Goal: Transaction & Acquisition: Purchase product/service

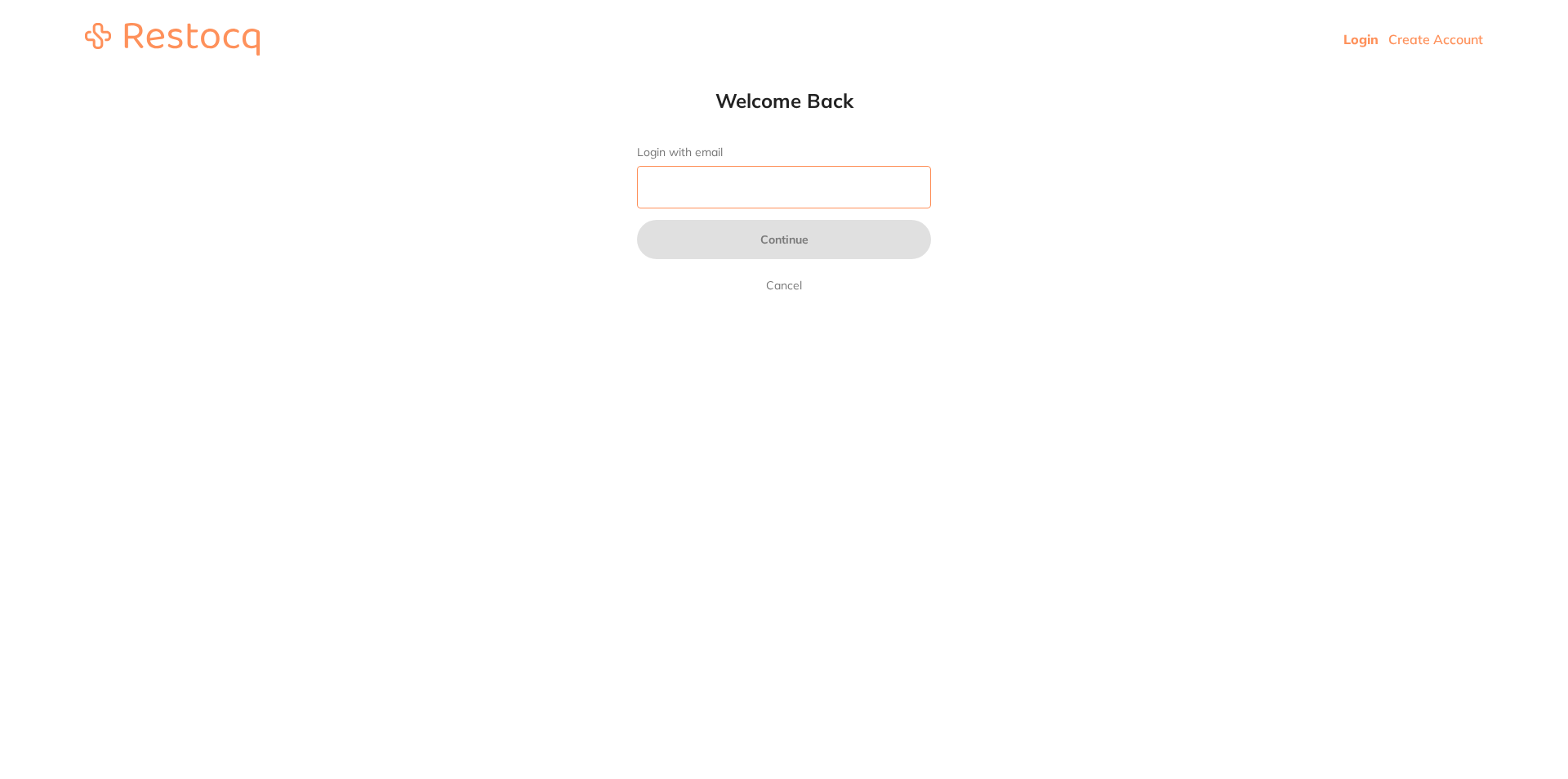
click at [810, 191] on input "Login with email" at bounding box center [784, 187] width 294 height 43
type input "[EMAIL_ADDRESS][DOMAIN_NAME]"
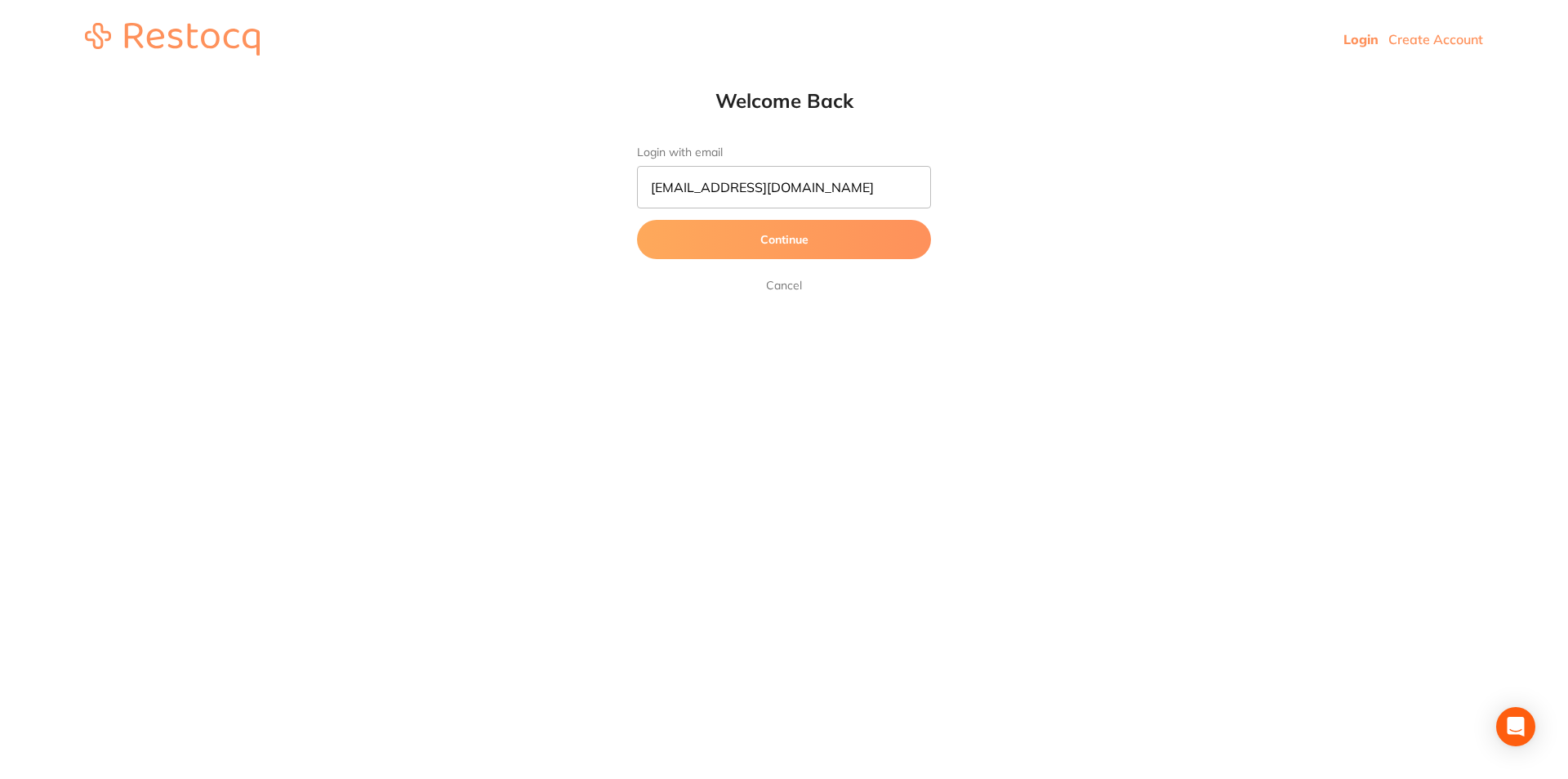
click at [774, 239] on button "Continue" at bounding box center [784, 239] width 294 height 39
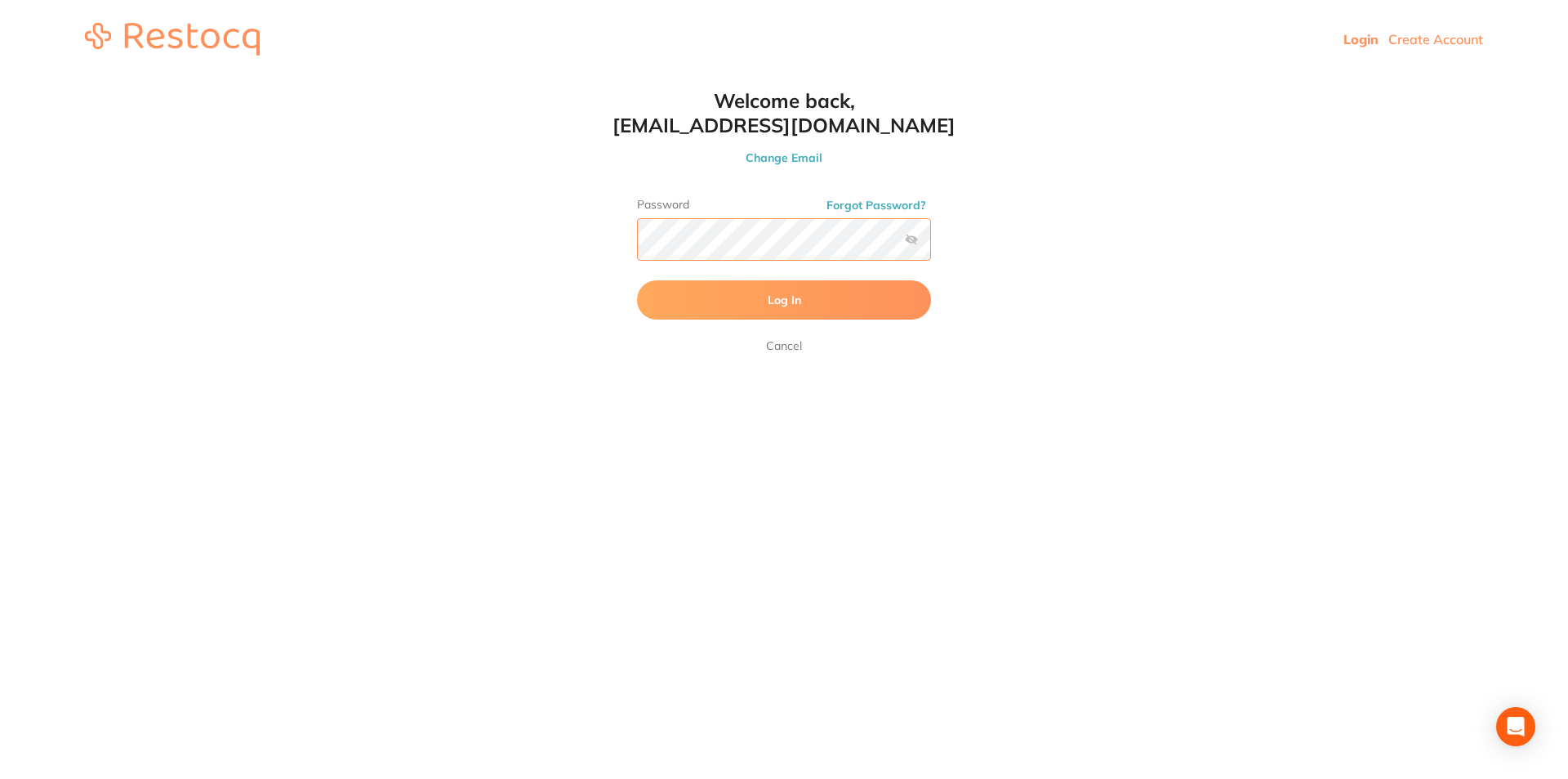
click at [637, 281] on button "Log In" at bounding box center [784, 300] width 294 height 39
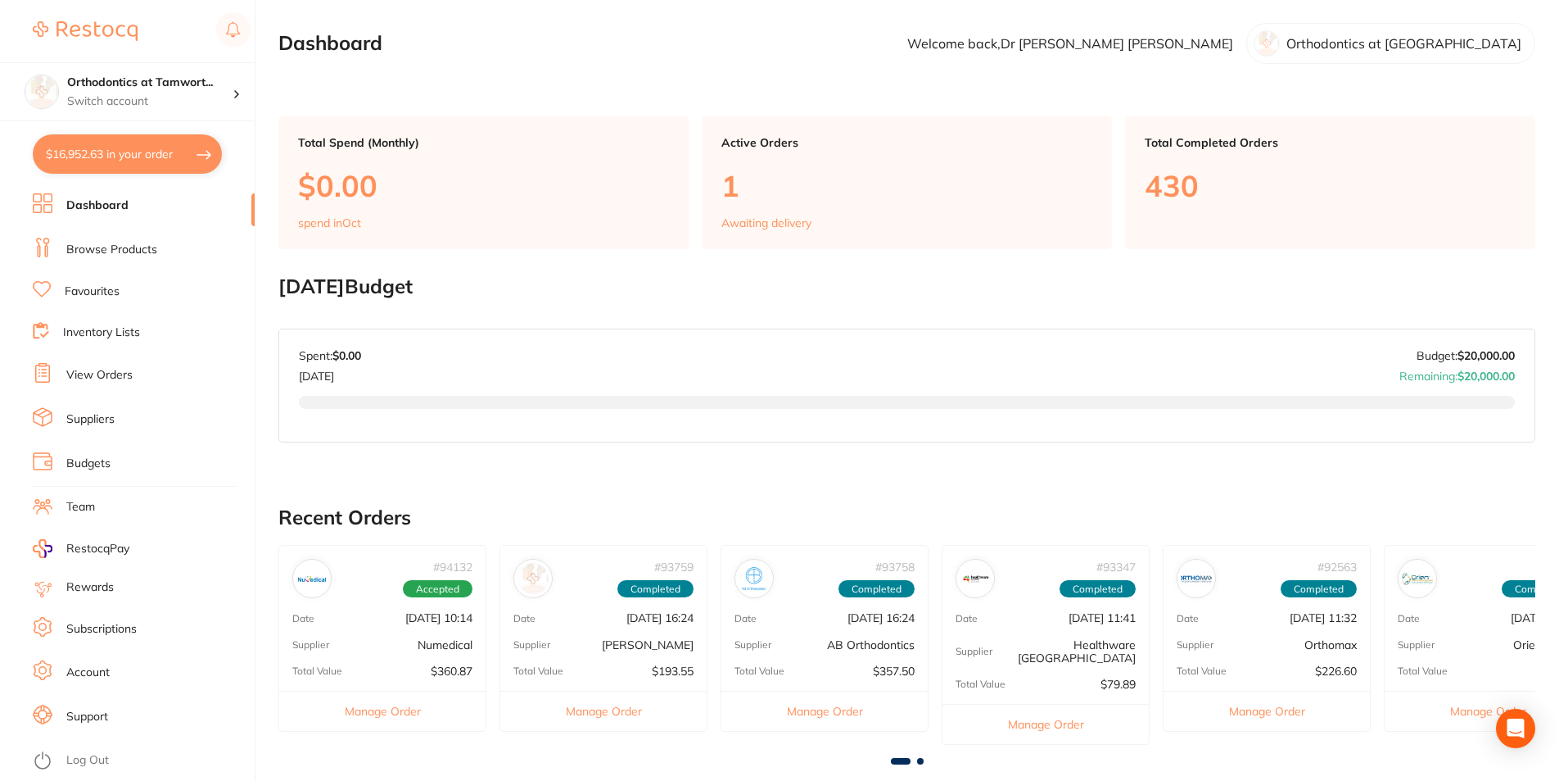
click at [158, 160] on button "$16,952.63 in your order" at bounding box center [127, 153] width 189 height 40
checkbox input "true"
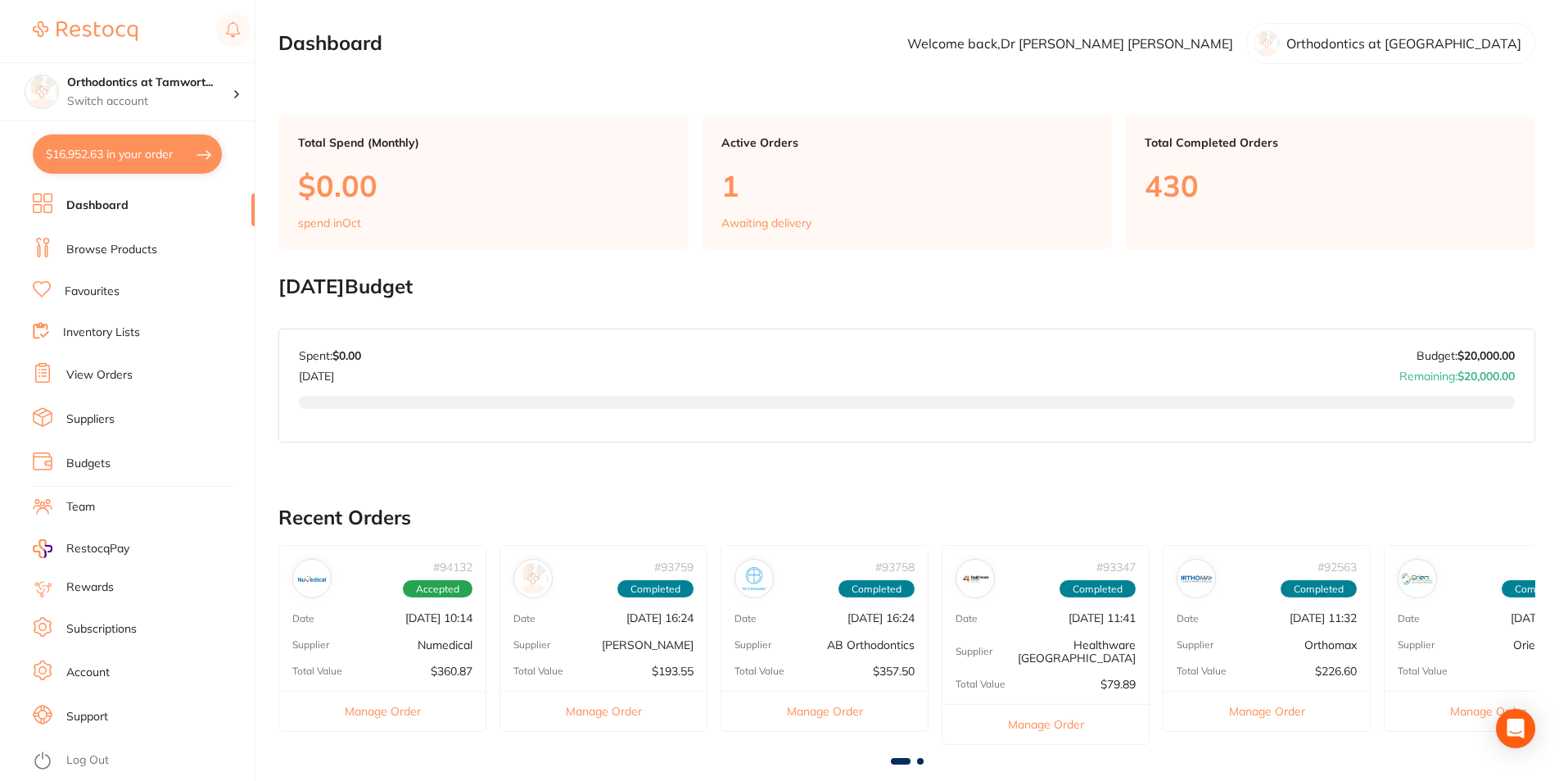
checkbox input "true"
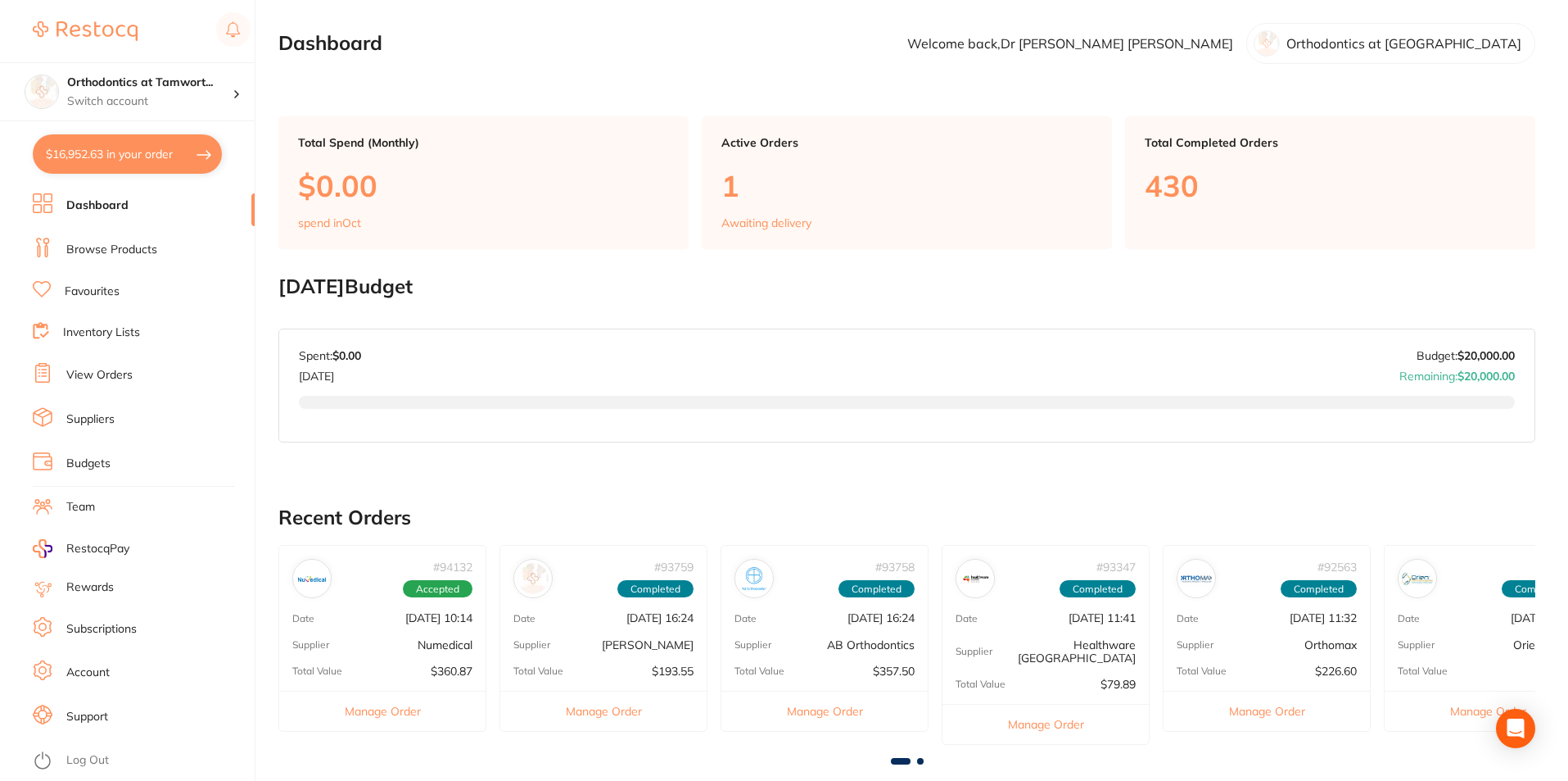
checkbox input "true"
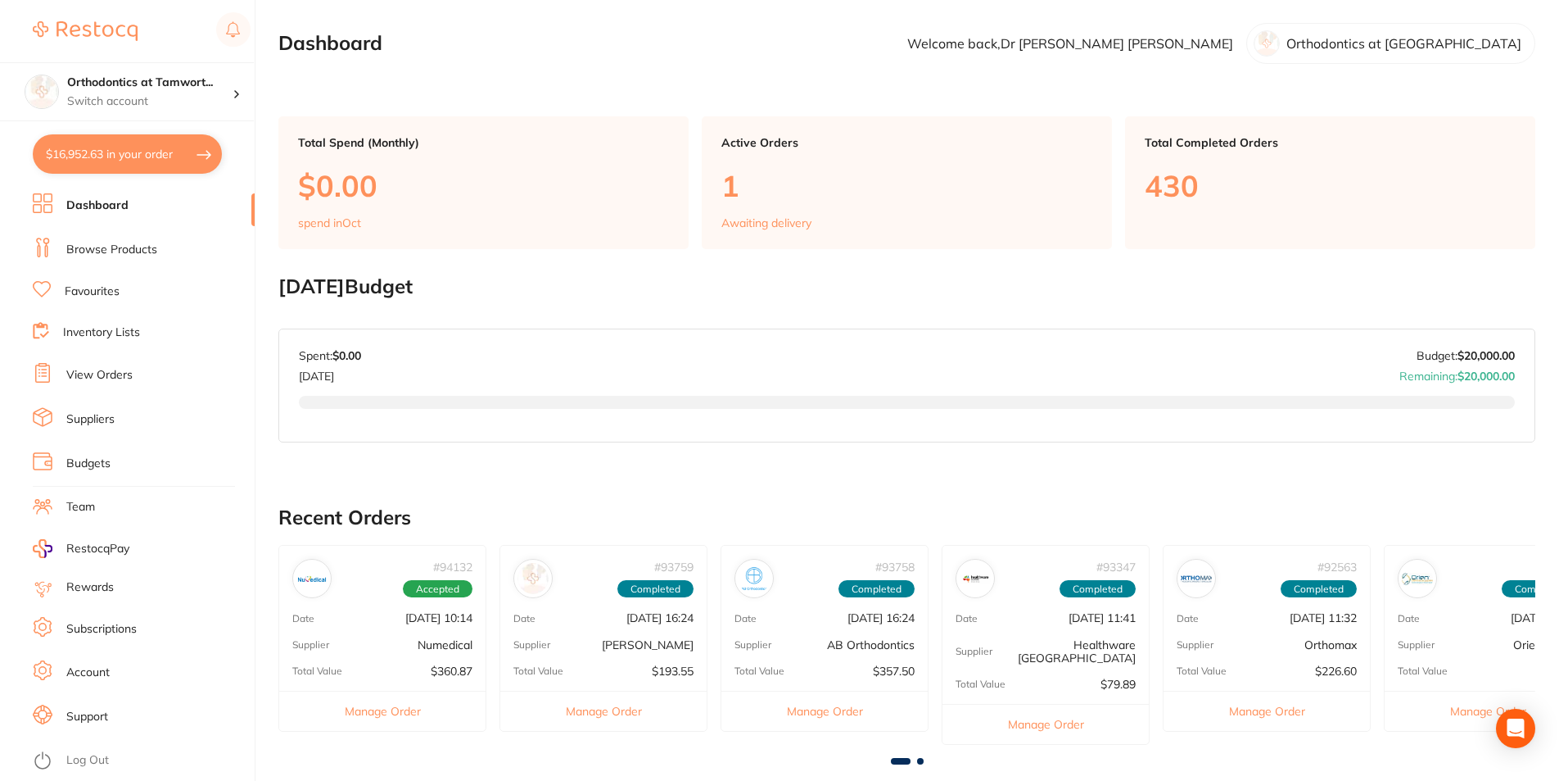
checkbox input "true"
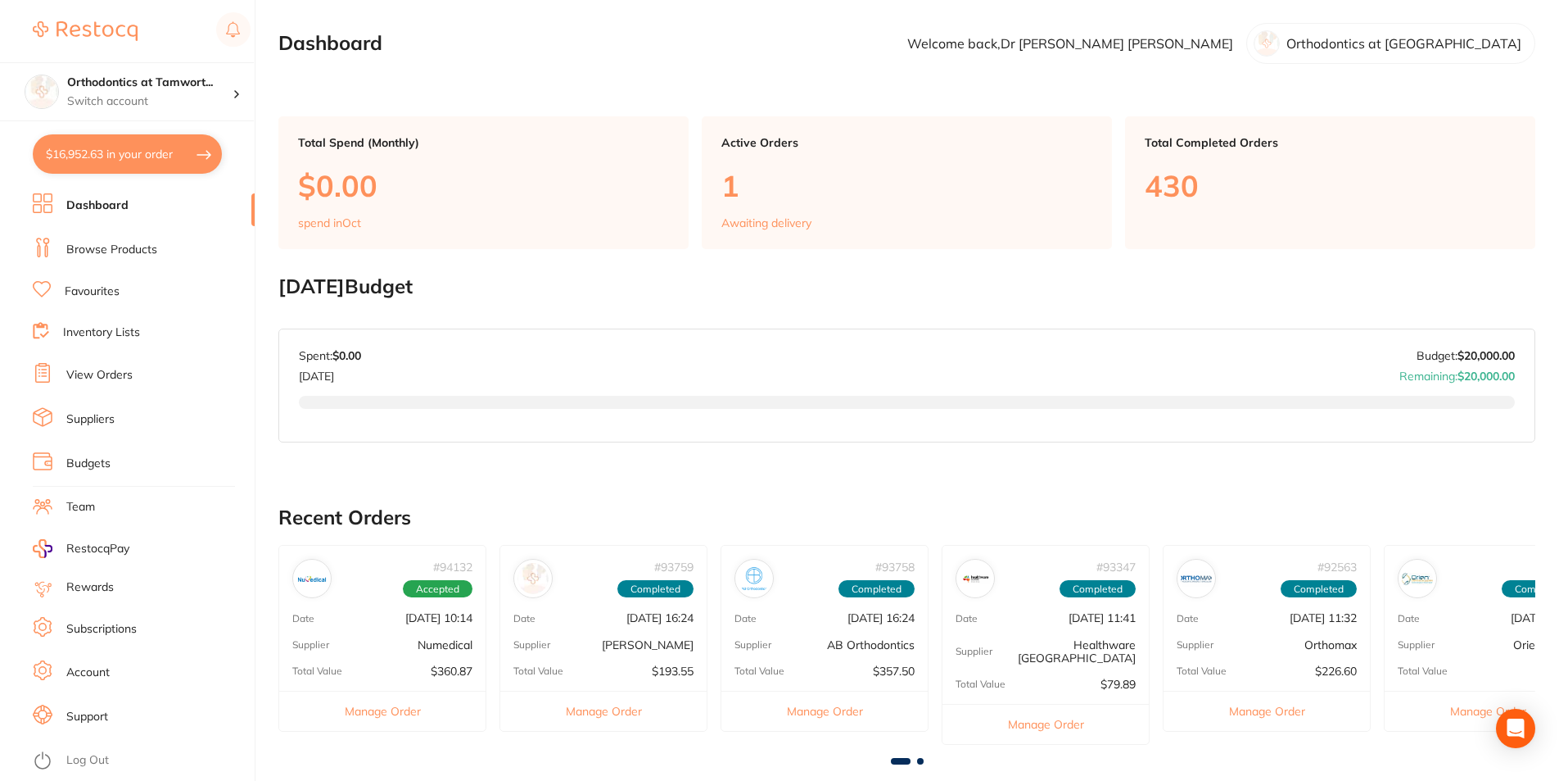
checkbox input "true"
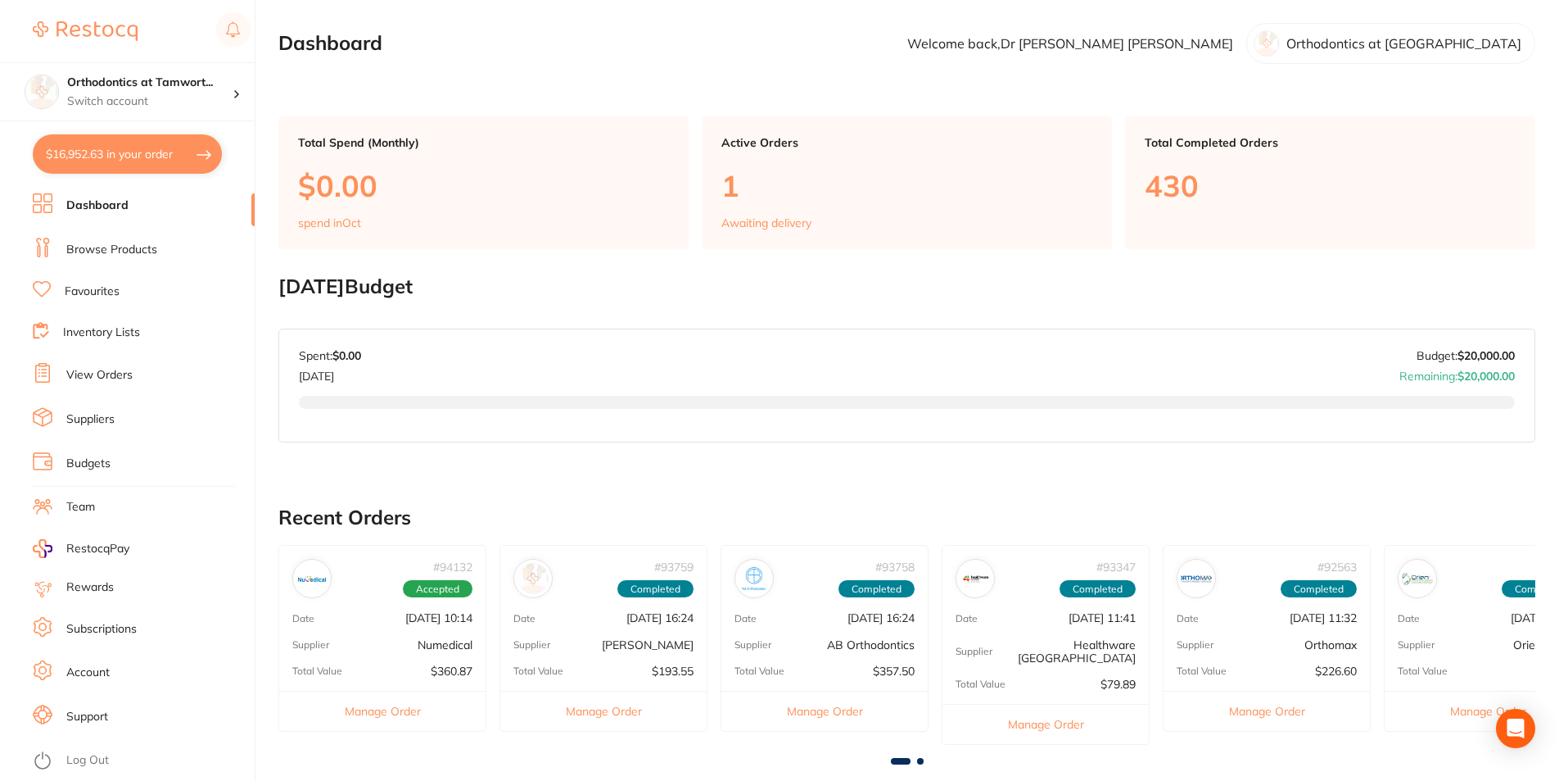
checkbox input "true"
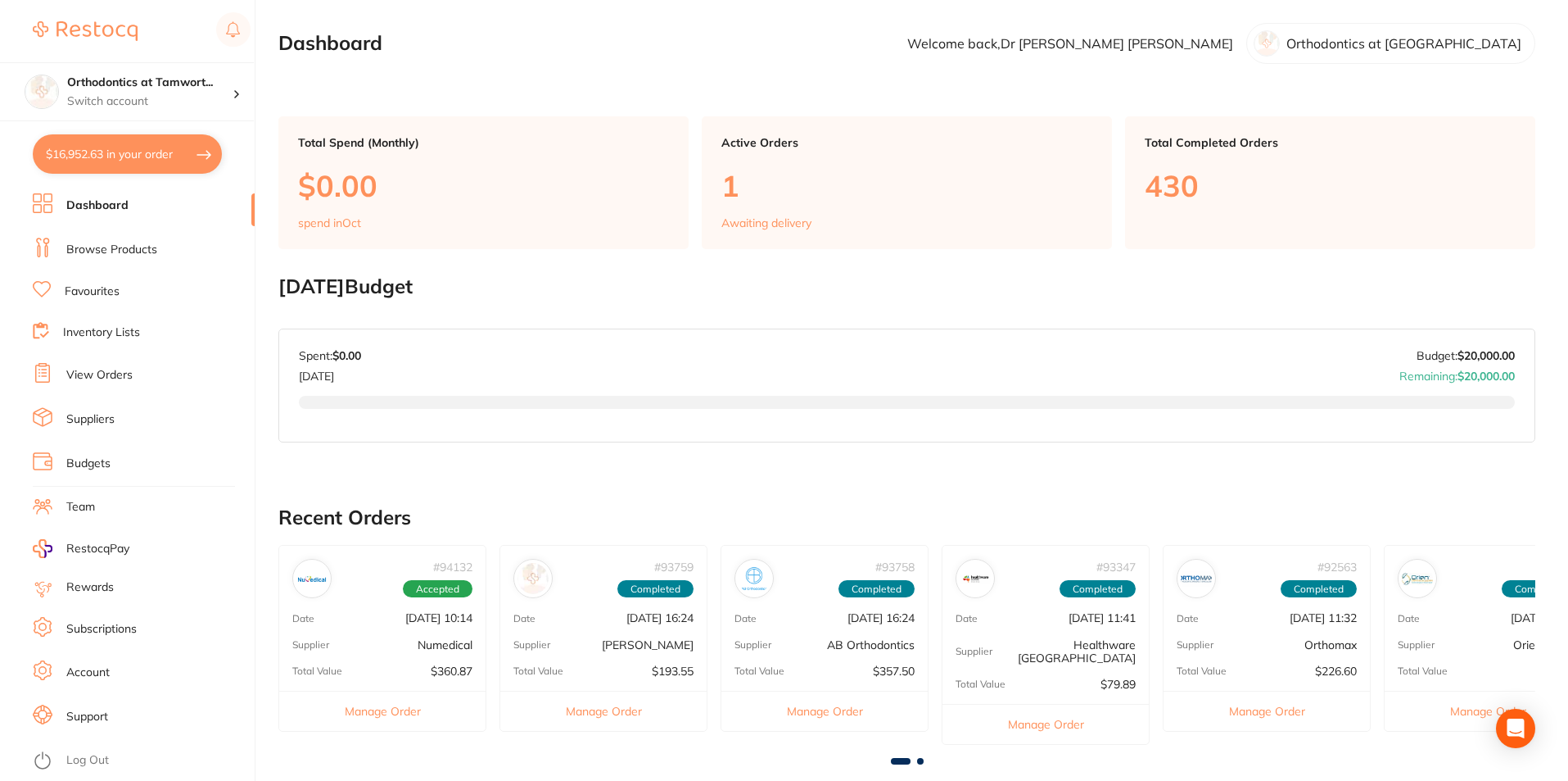
checkbox input "true"
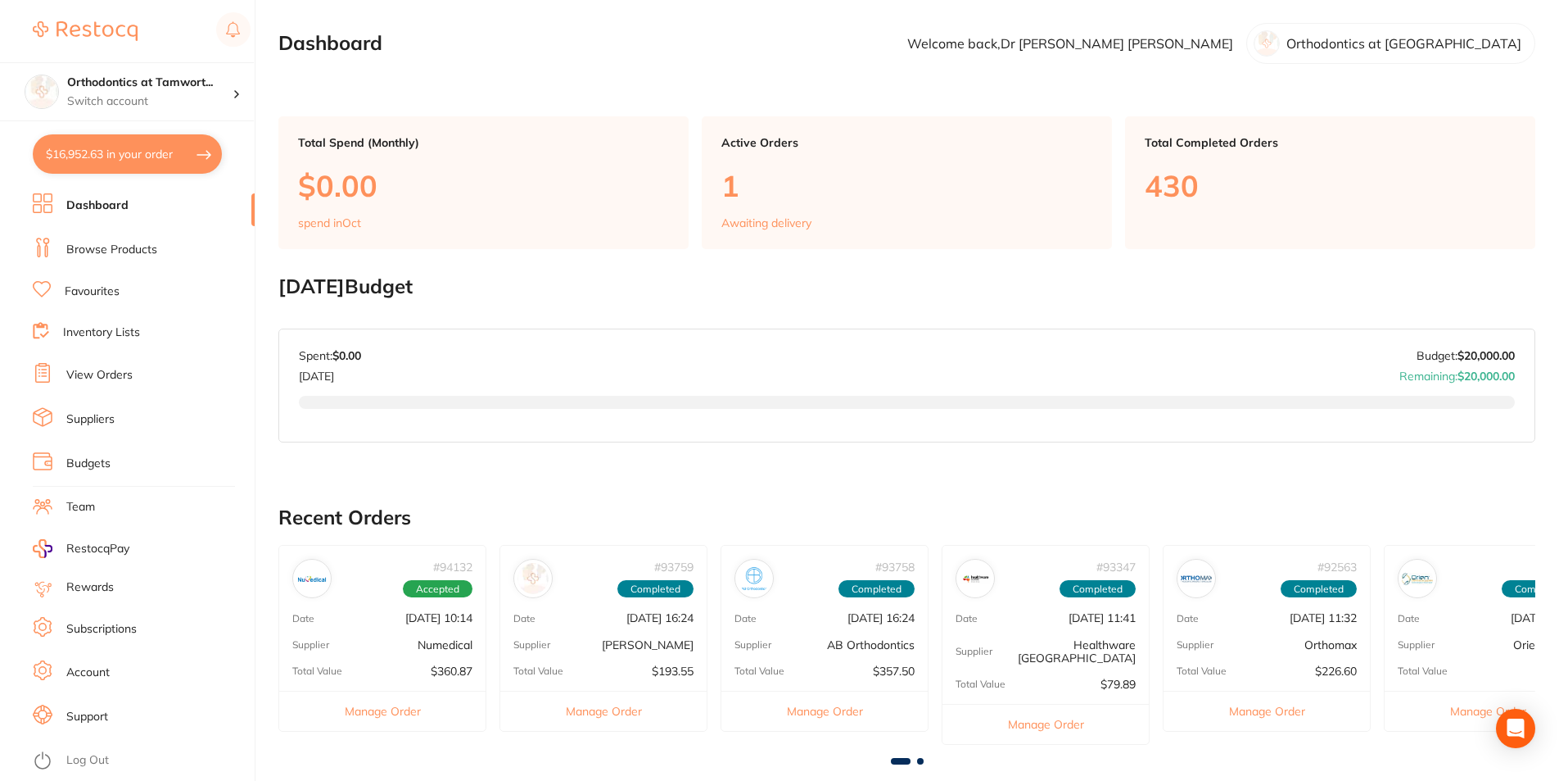
checkbox input "true"
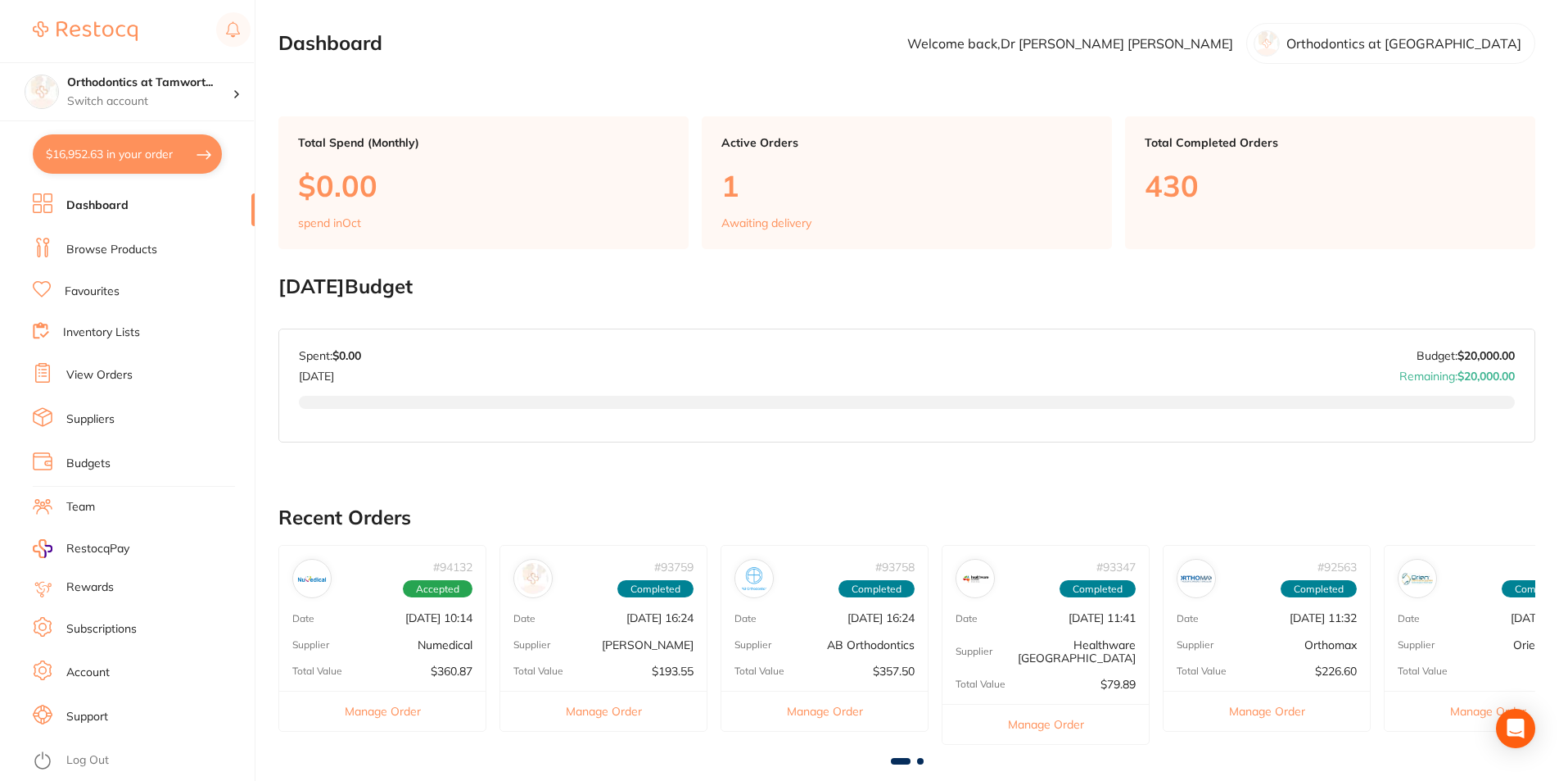
checkbox input "true"
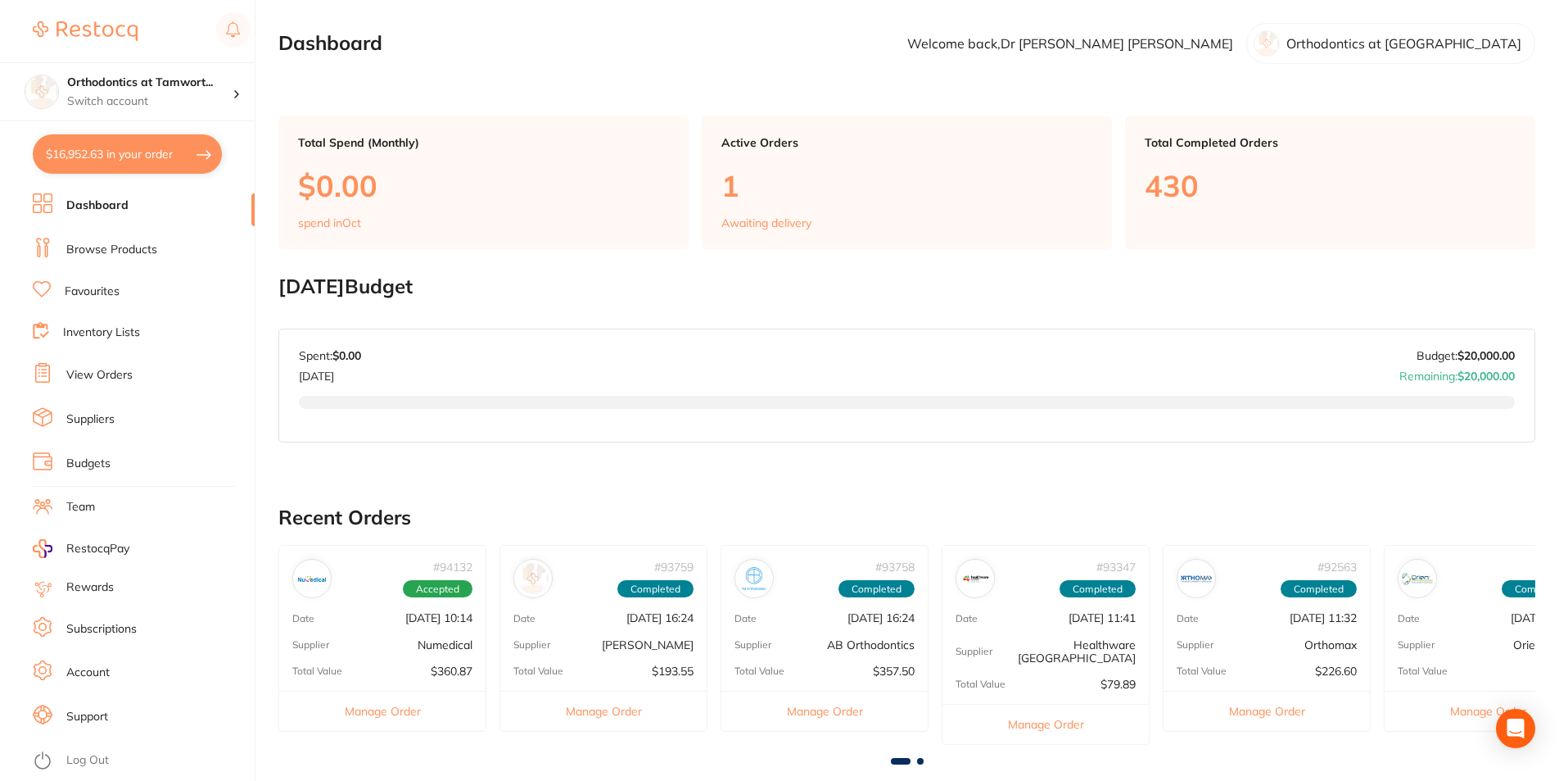
checkbox input "true"
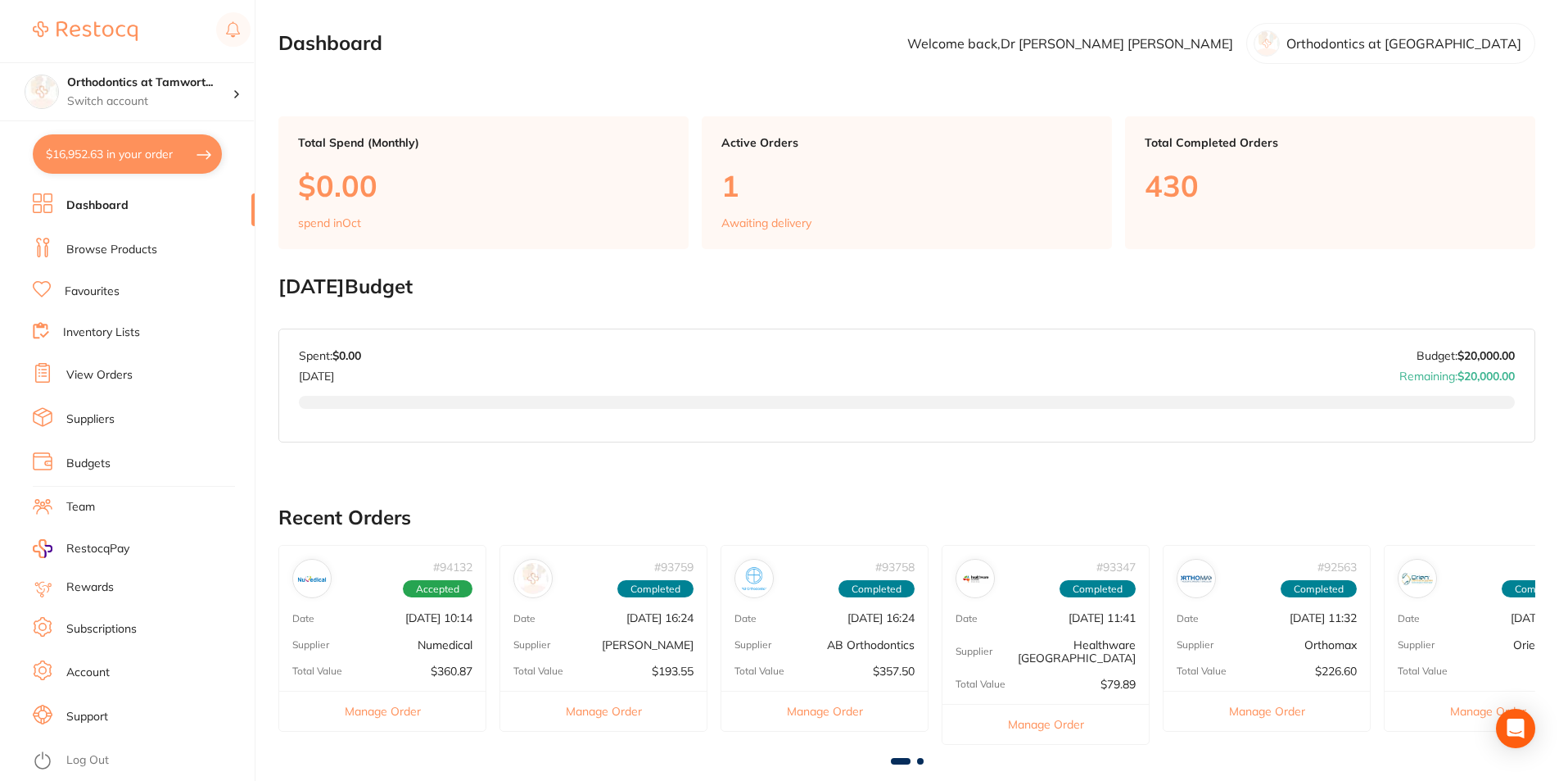
checkbox input "true"
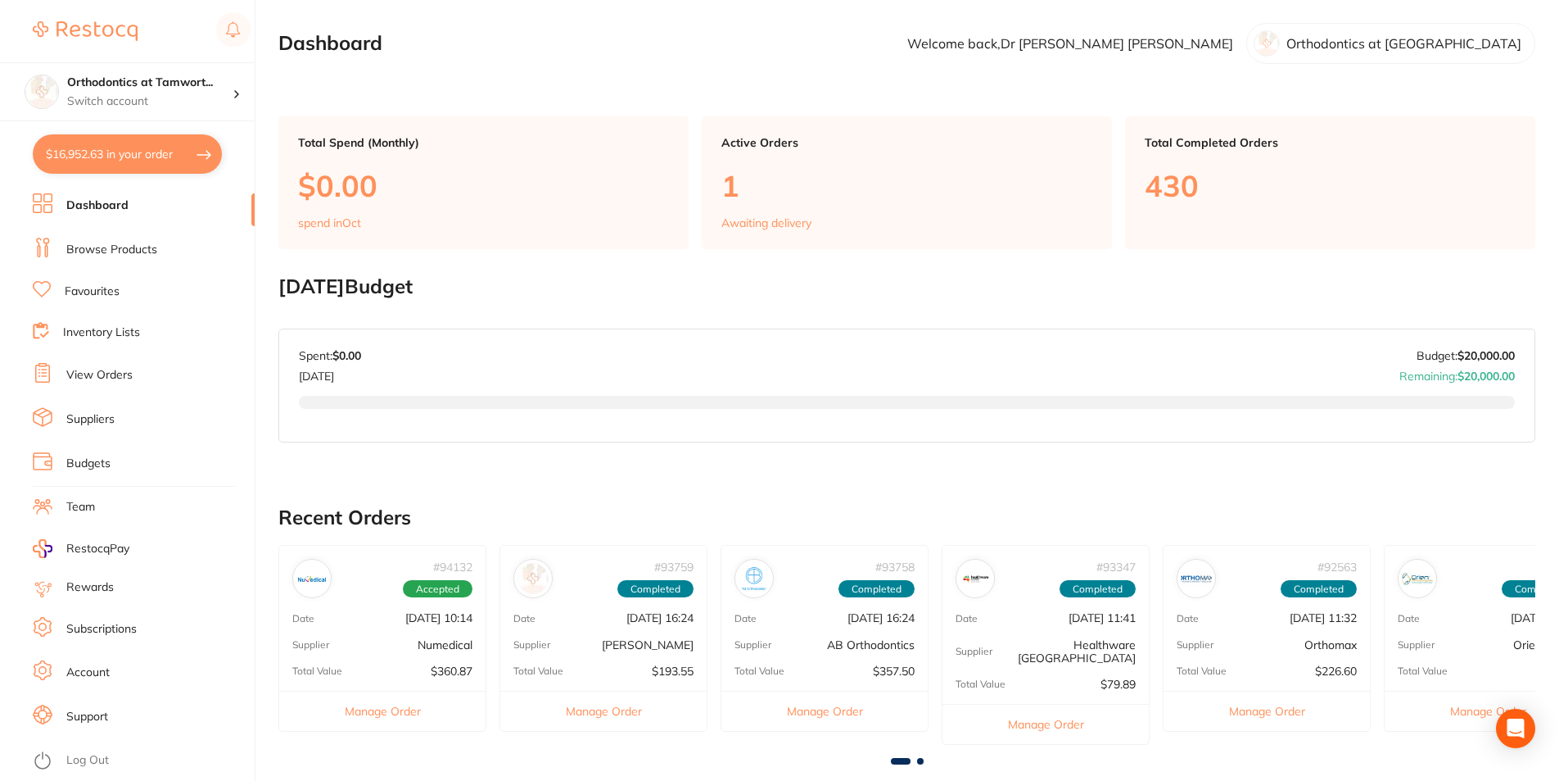
checkbox input "true"
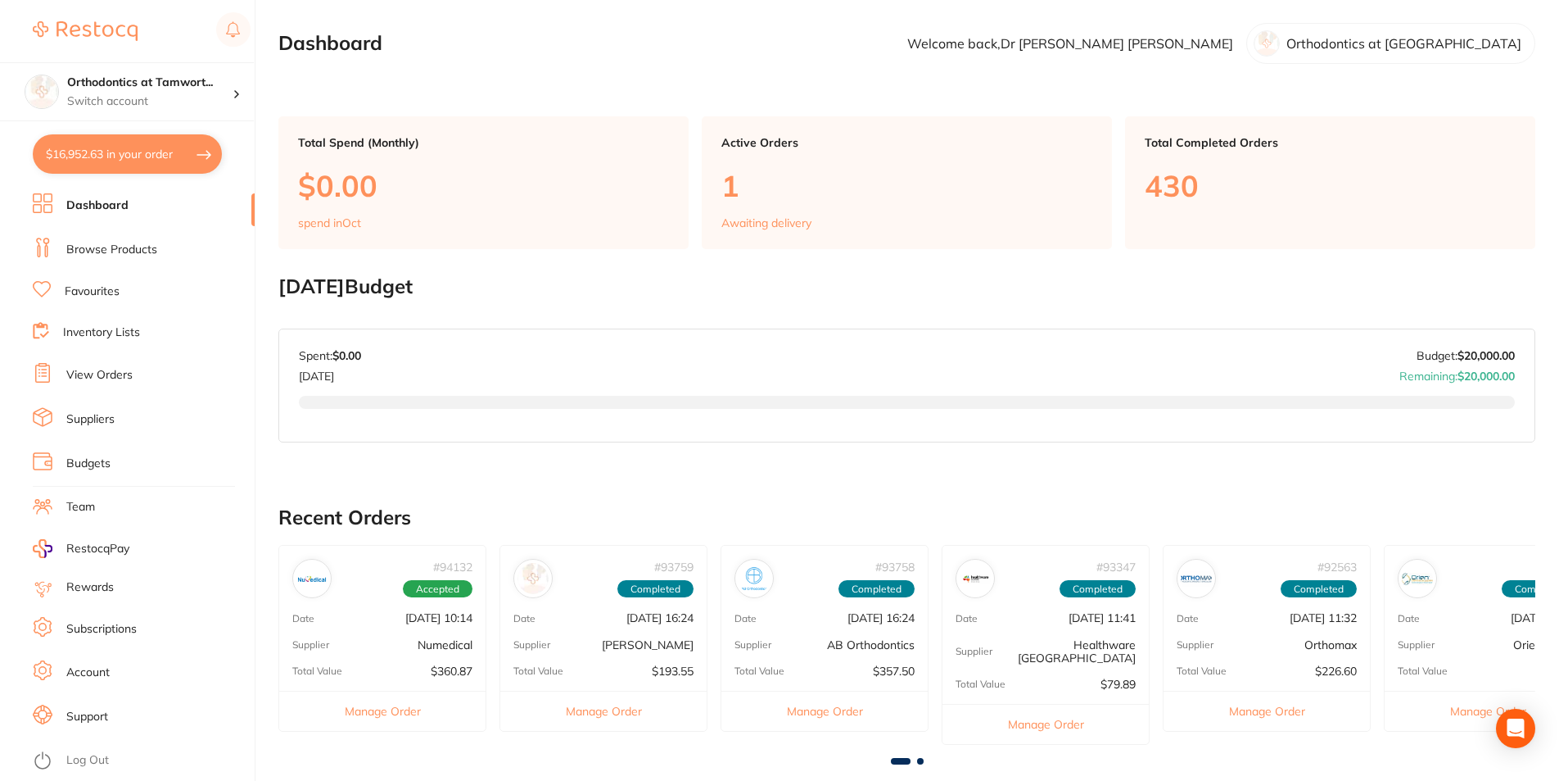
checkbox input "true"
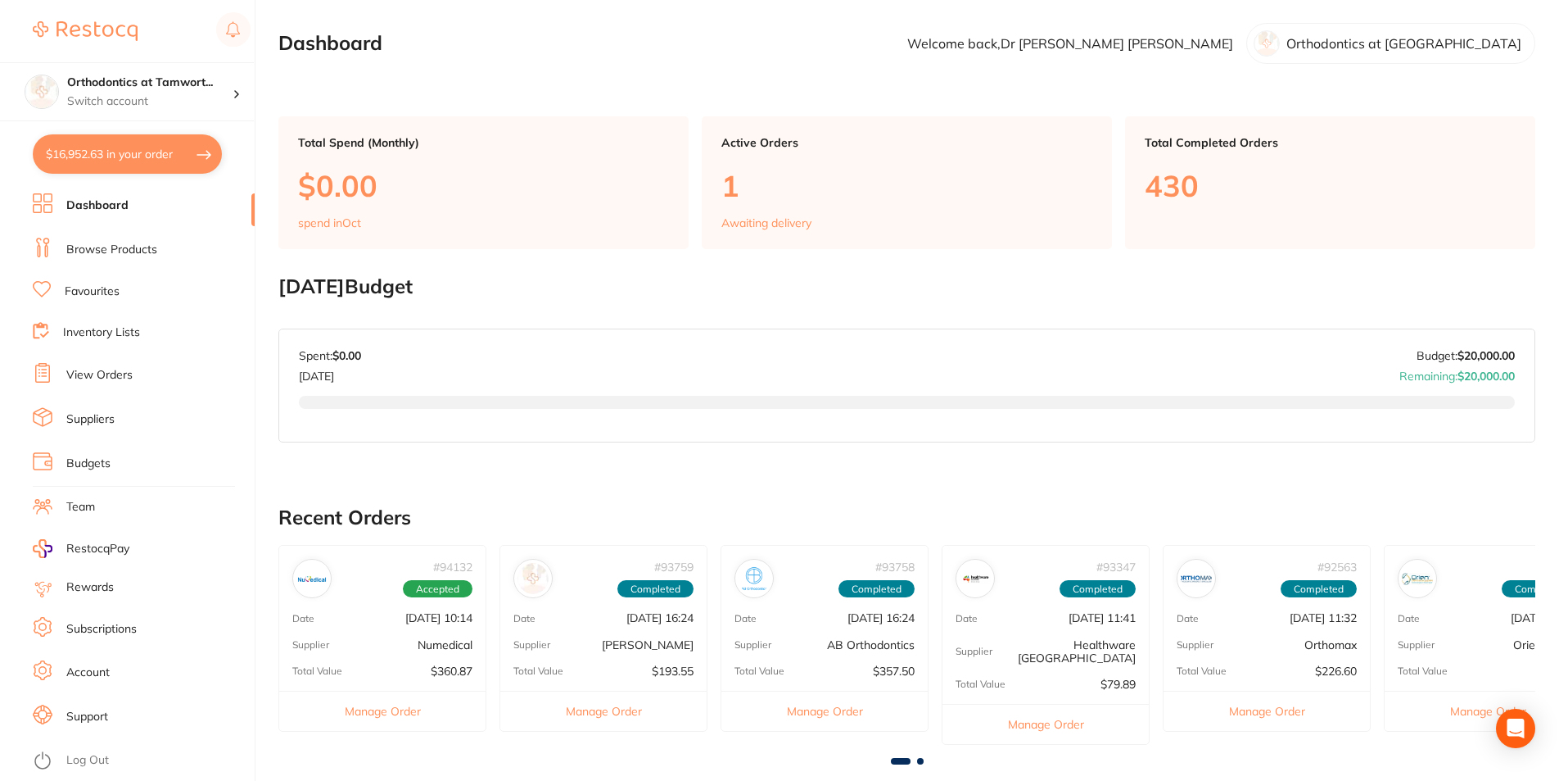
checkbox input "true"
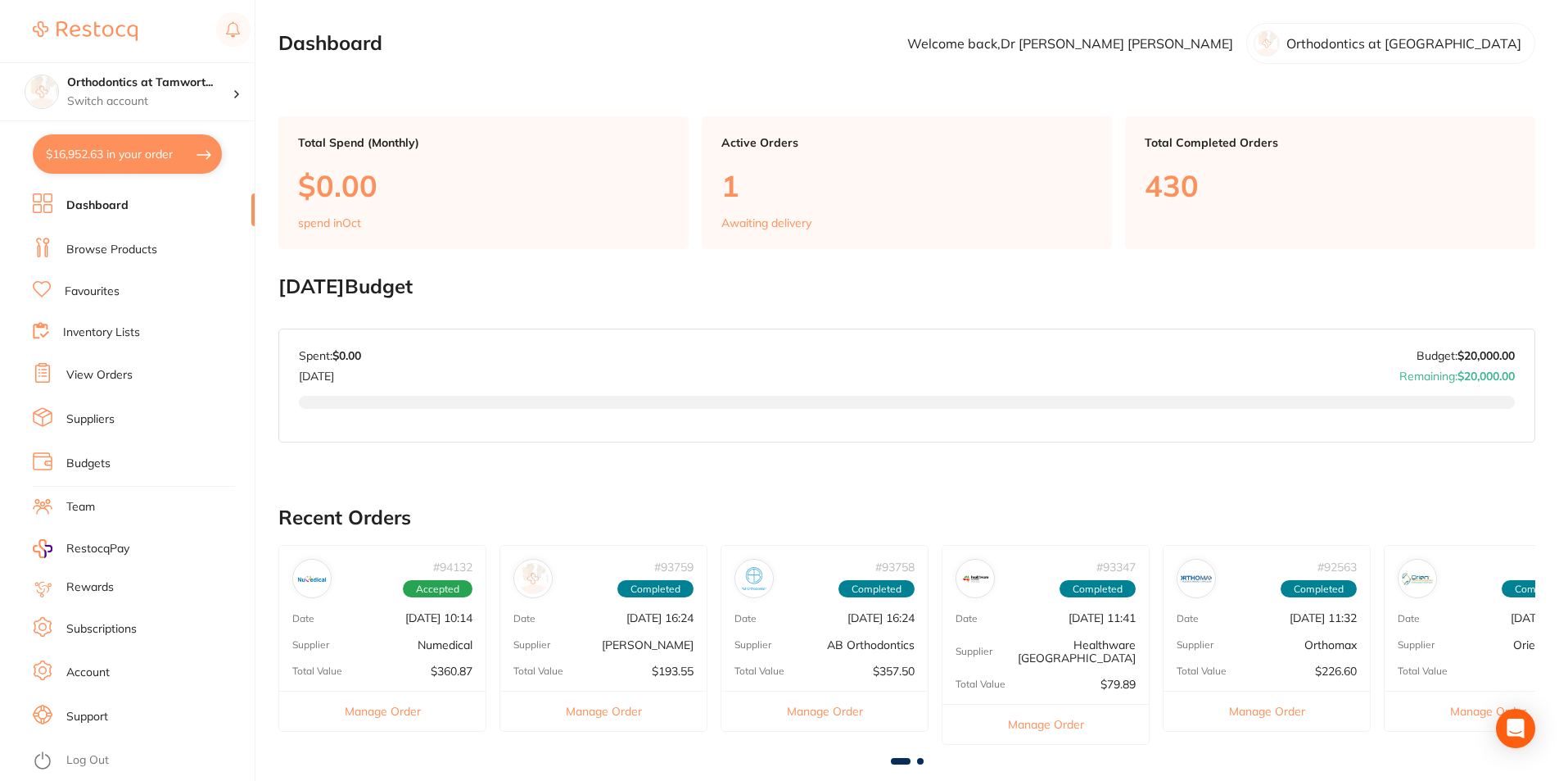
checkbox input "true"
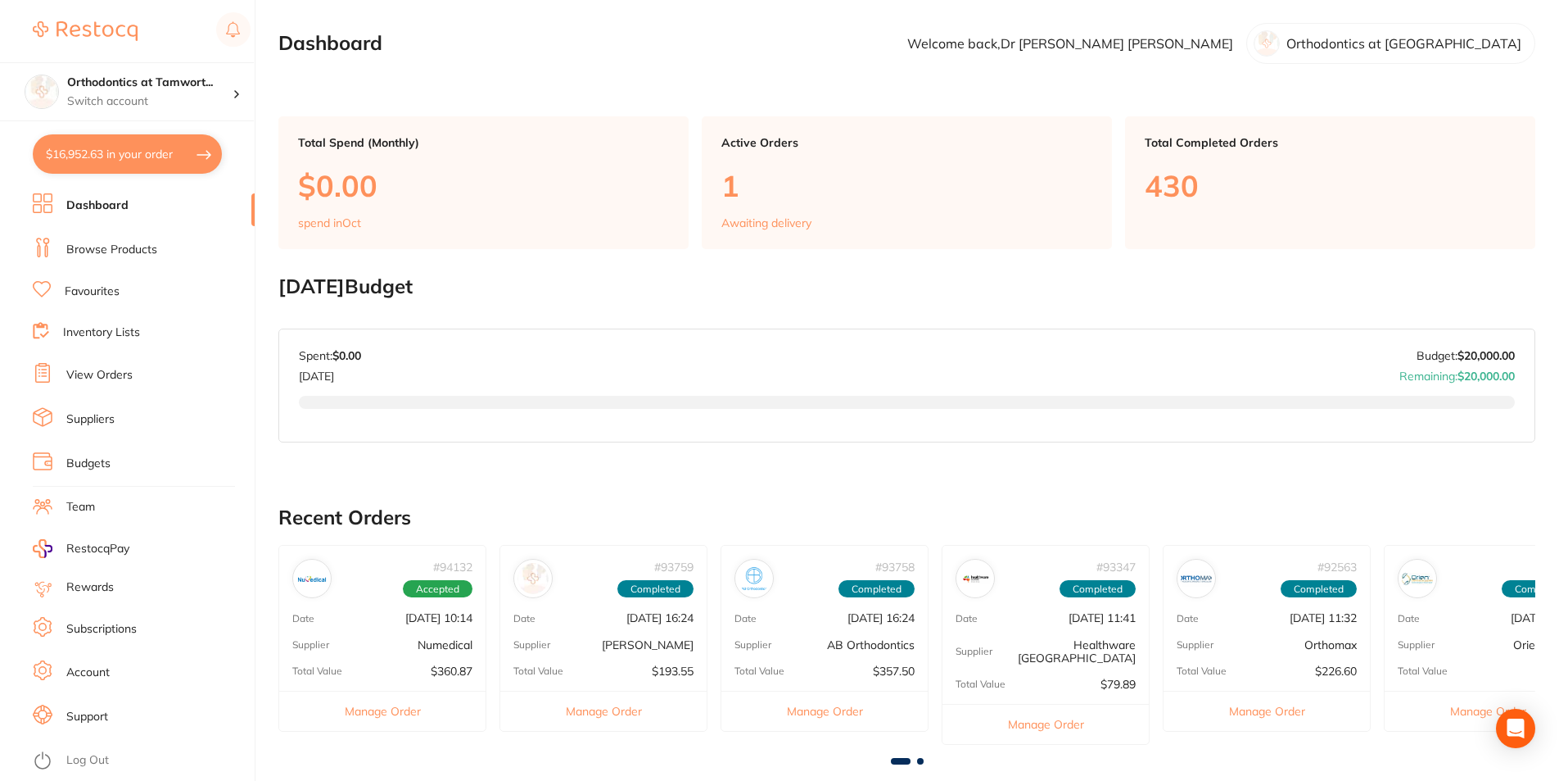
checkbox input "true"
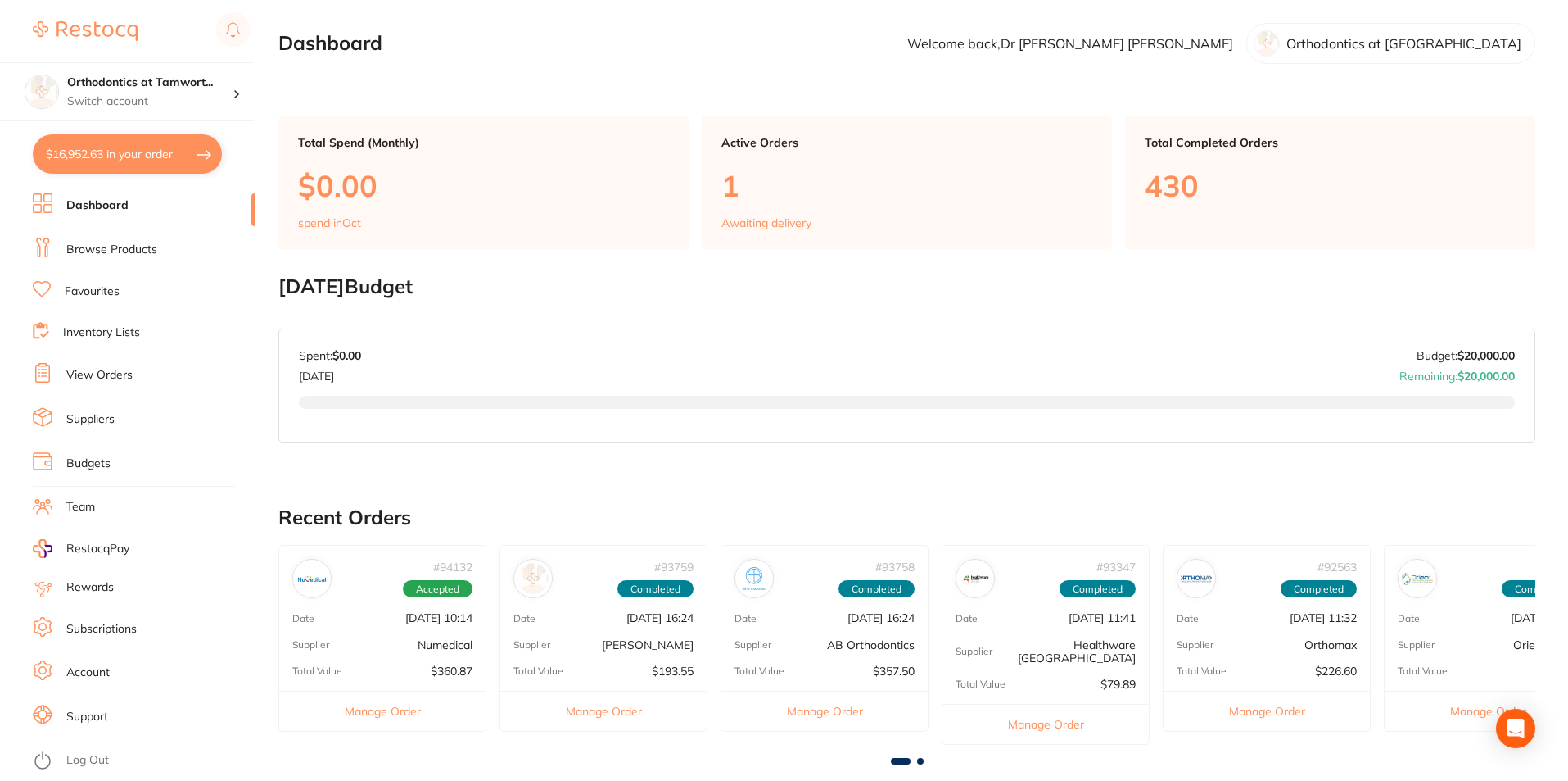
checkbox input "true"
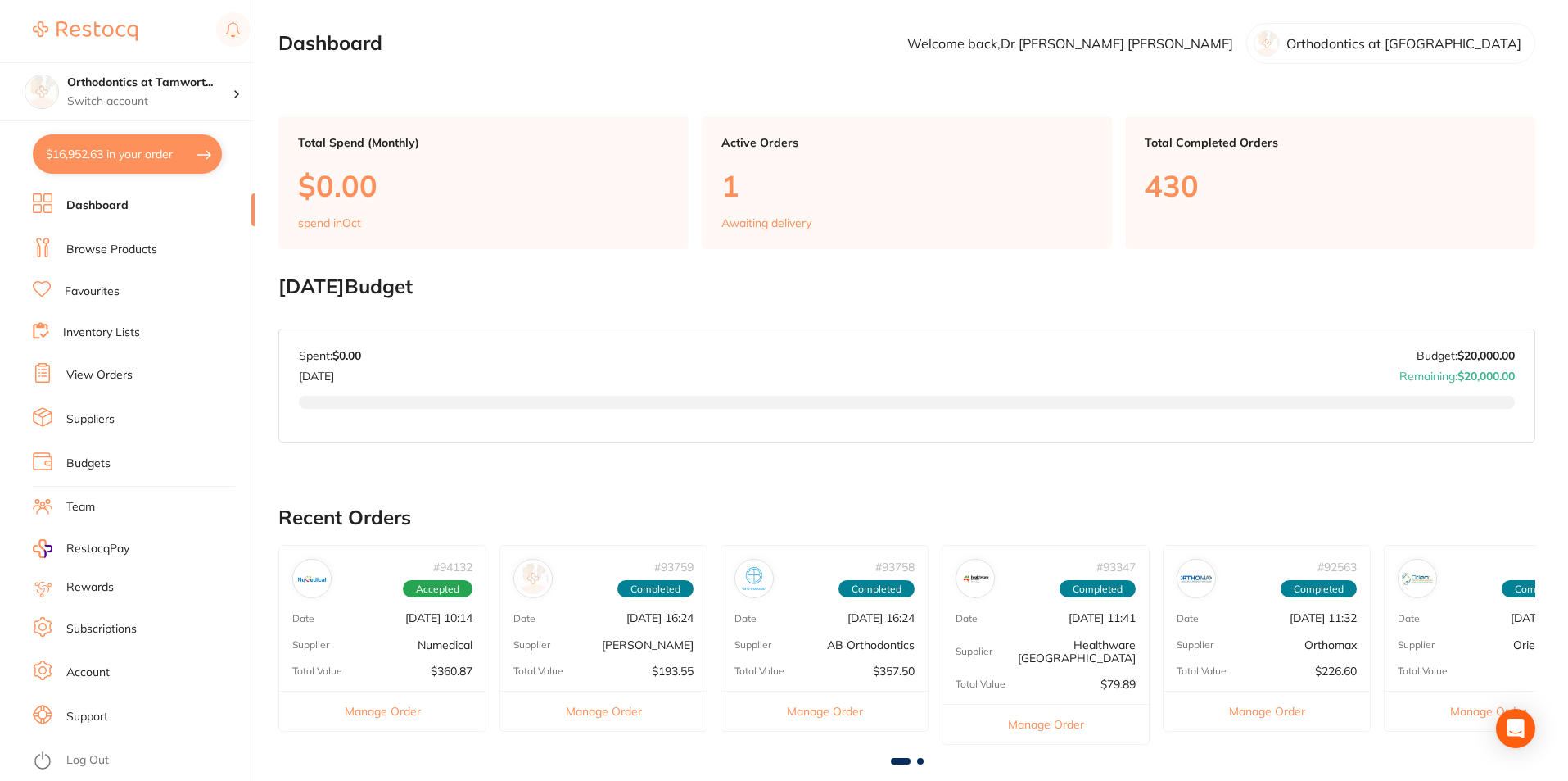
checkbox input "true"
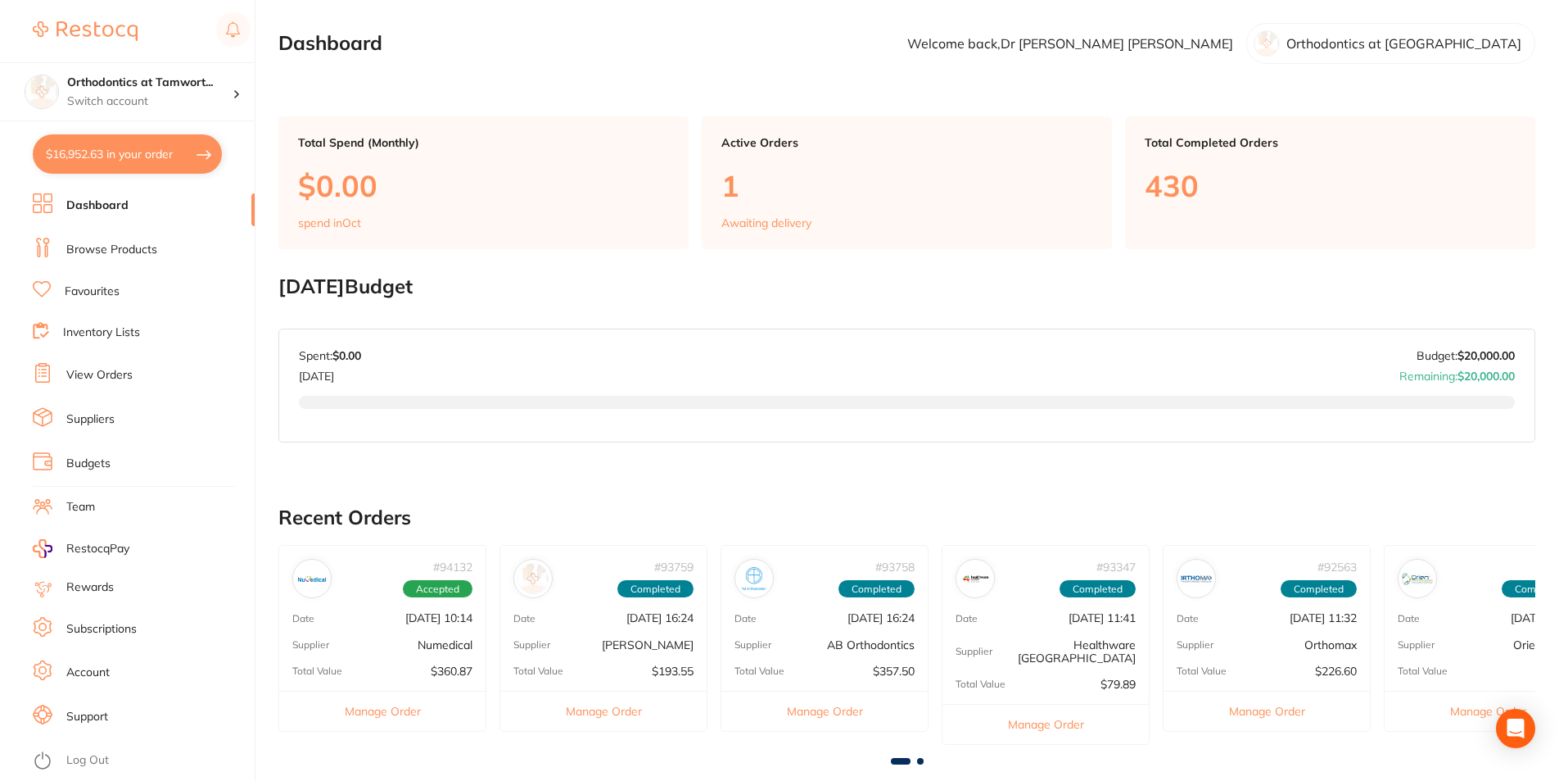
checkbox input "true"
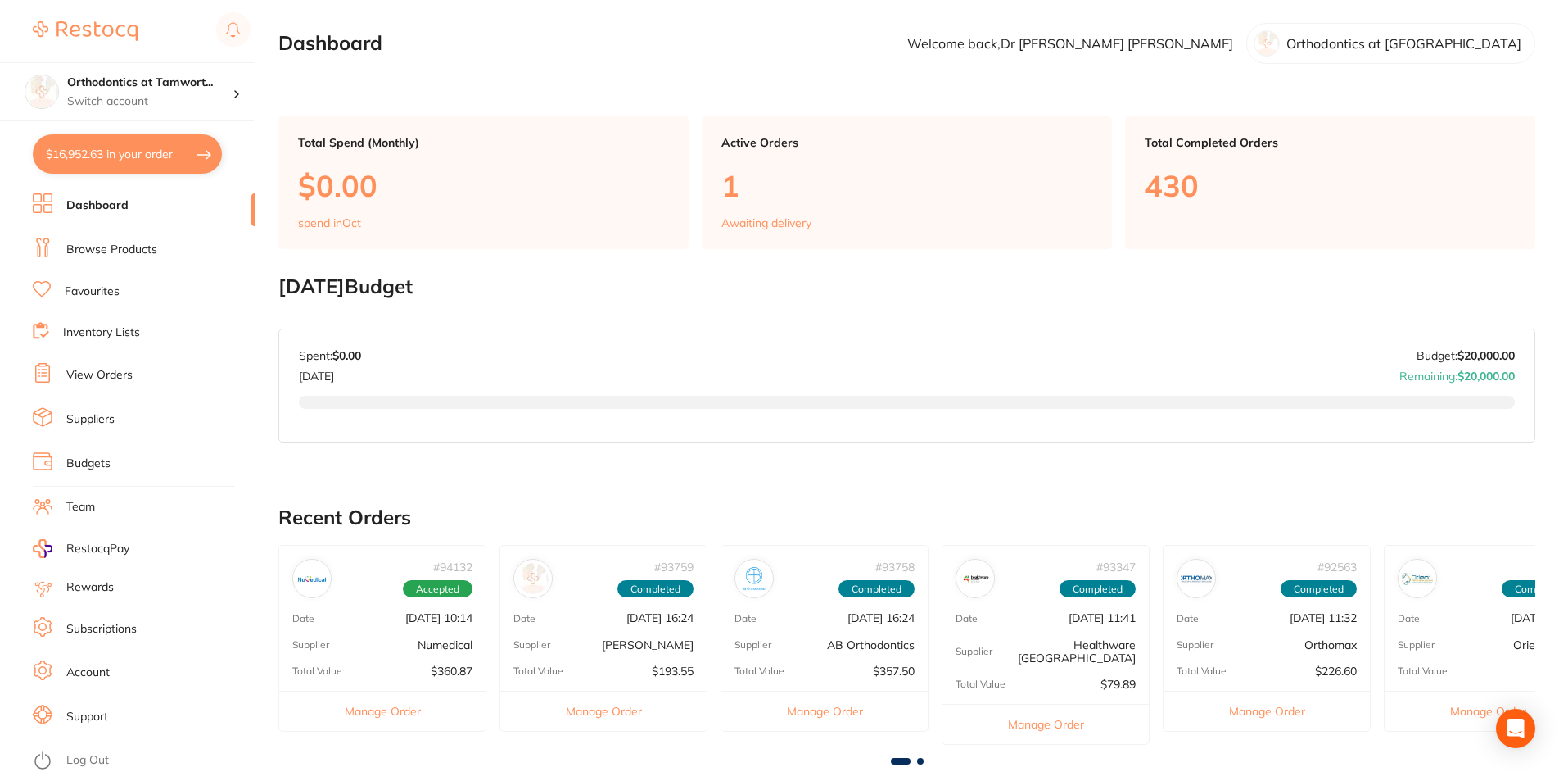
checkbox input "true"
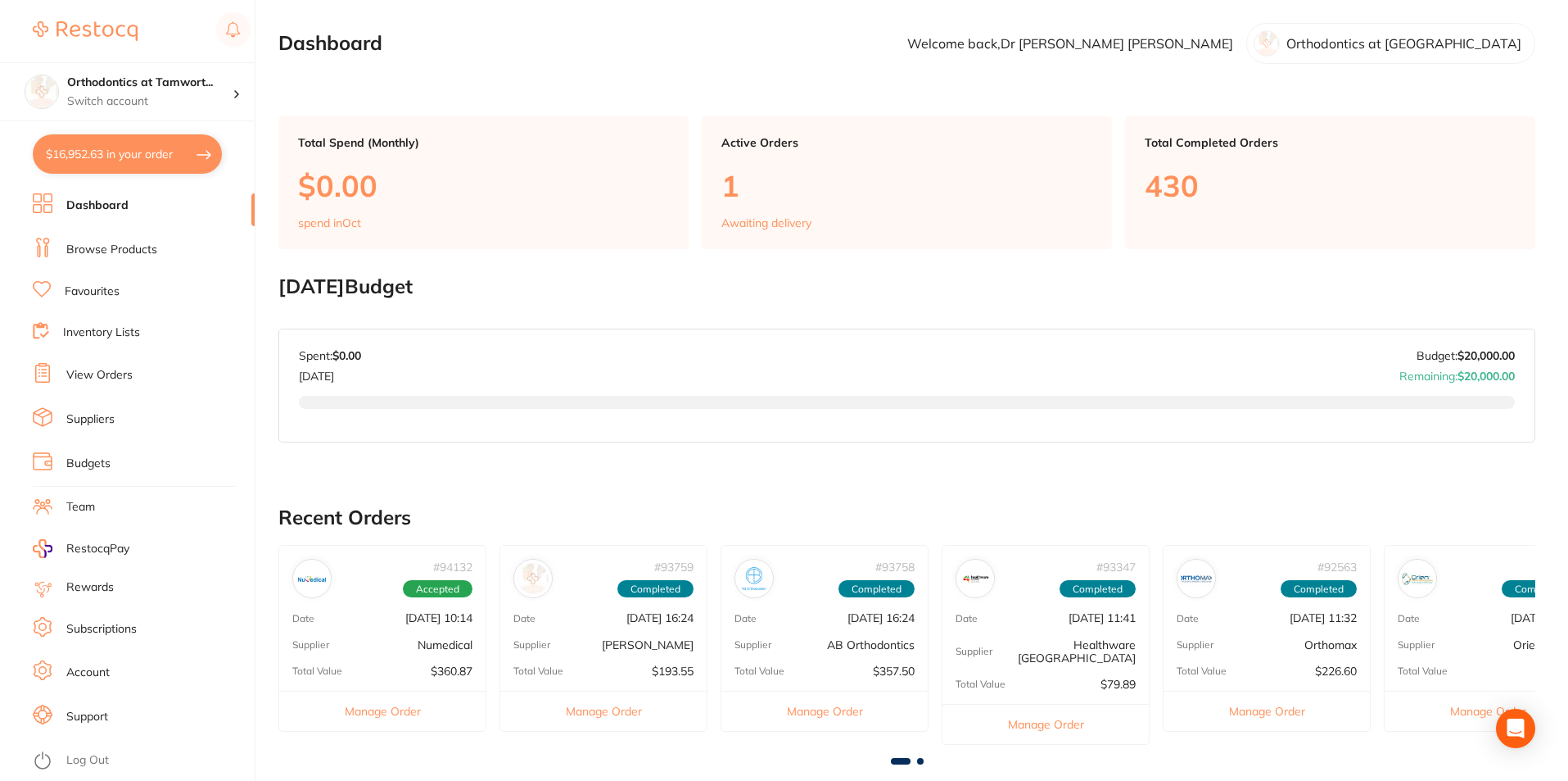
checkbox input "true"
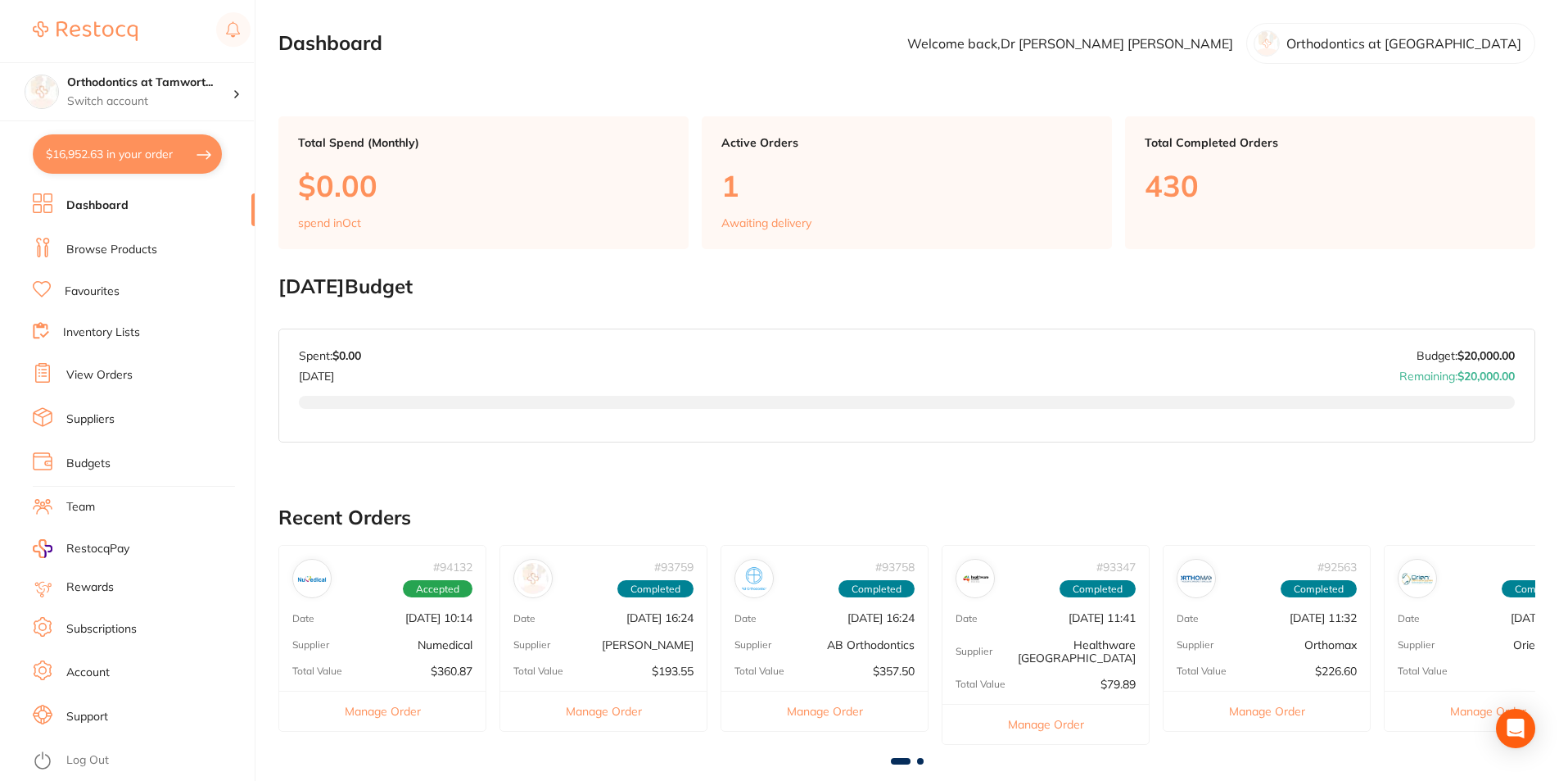
checkbox input "true"
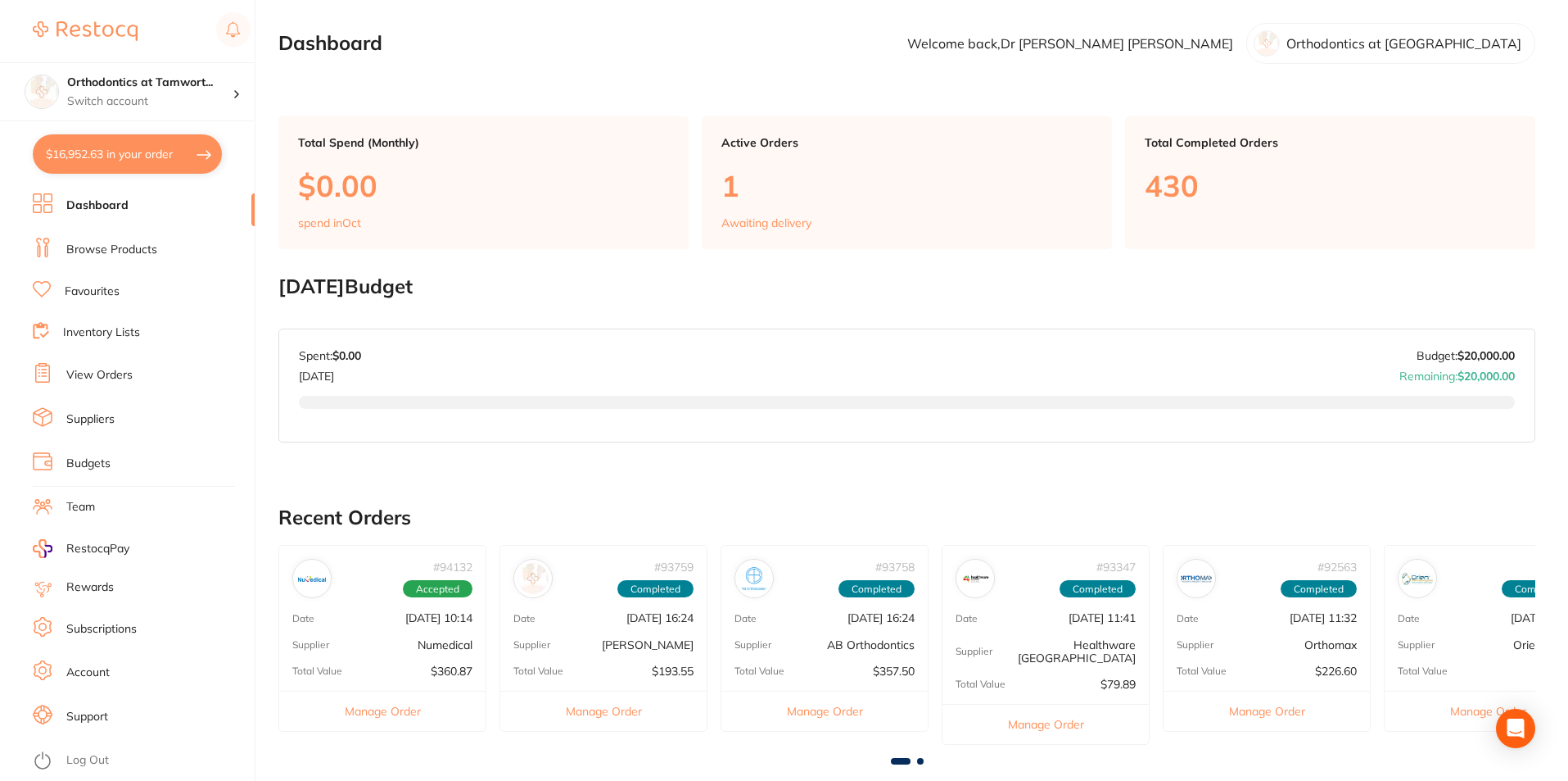
checkbox input "true"
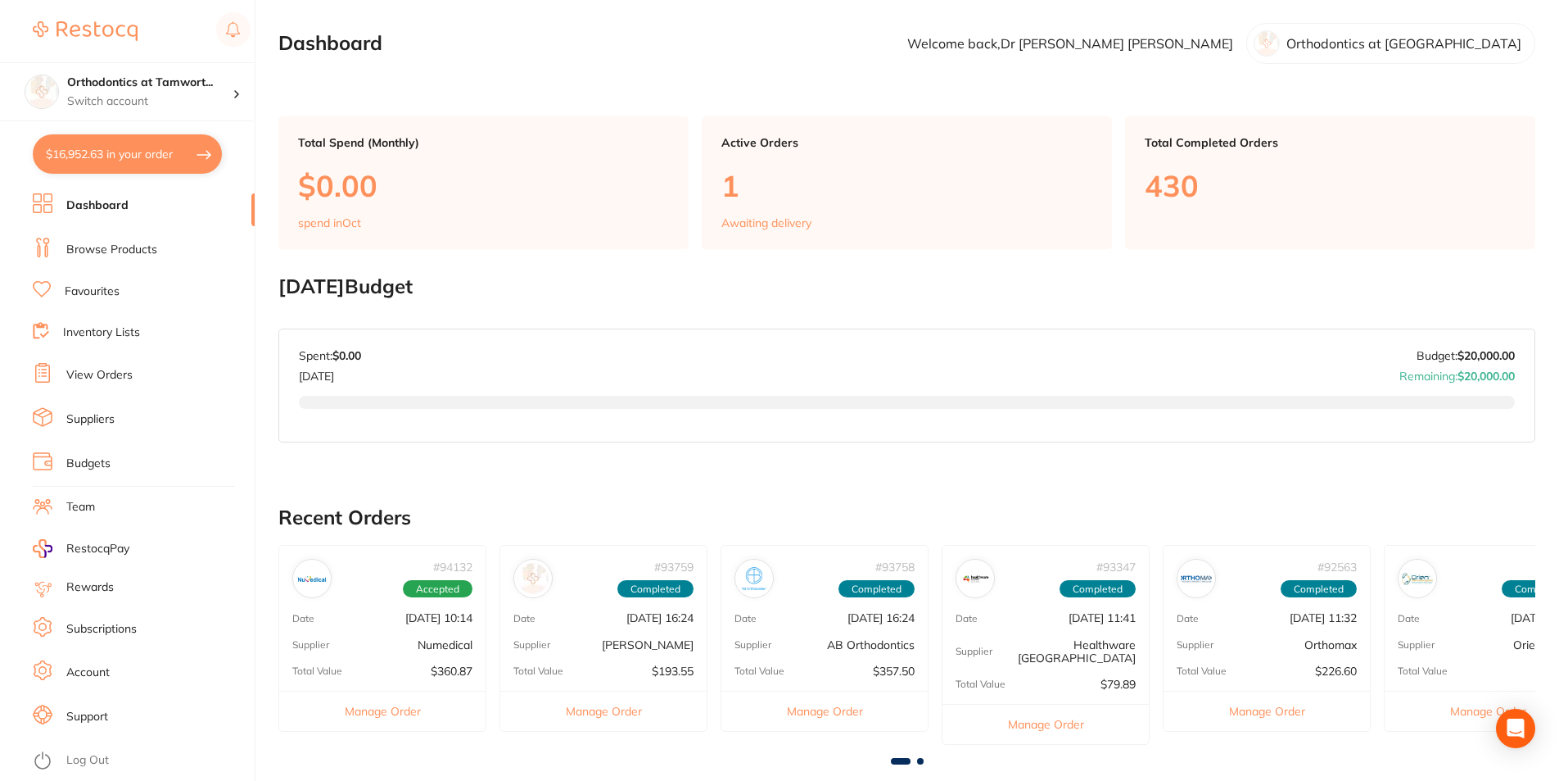
checkbox input "true"
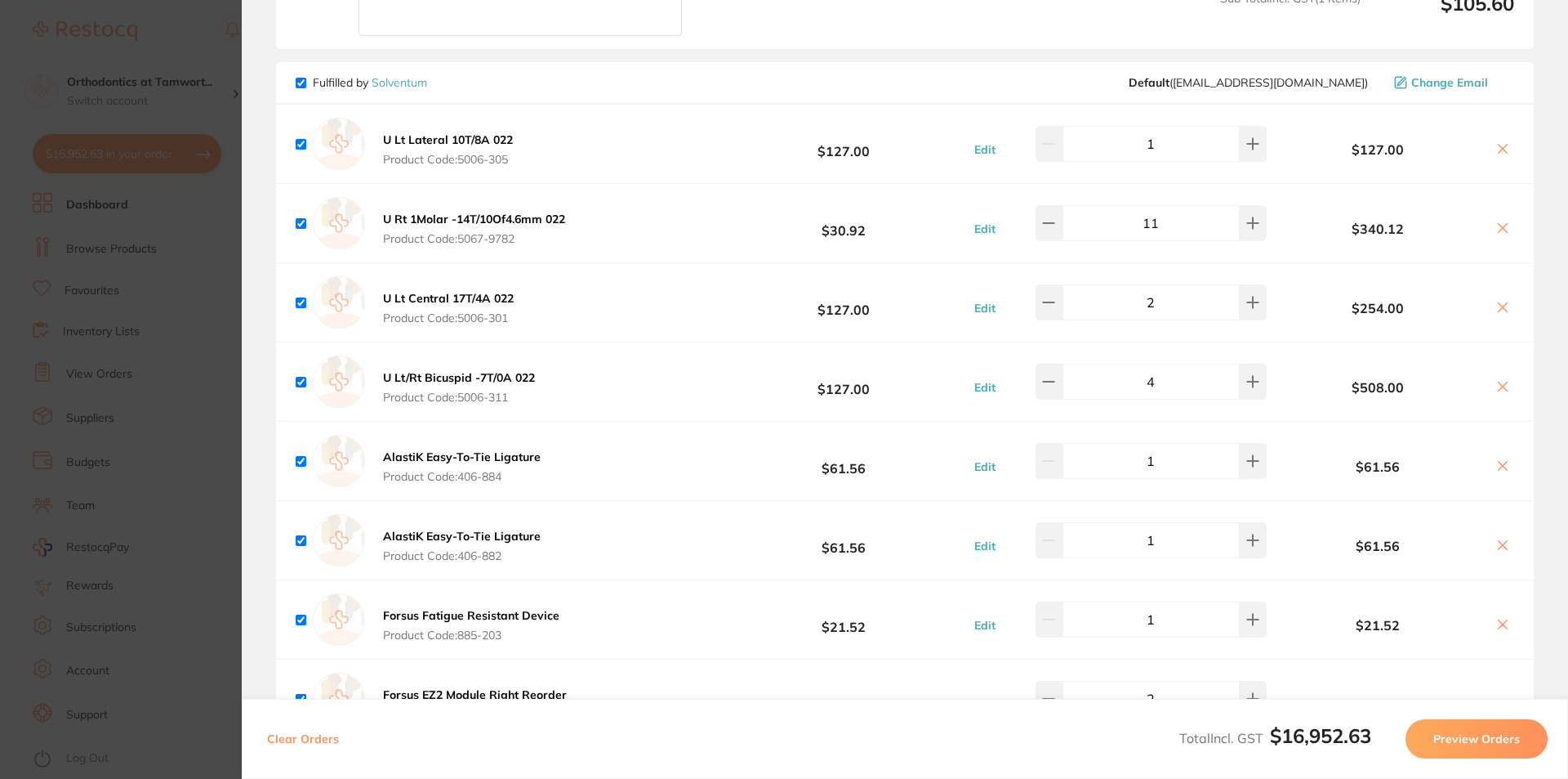
scroll to position [7682, 0]
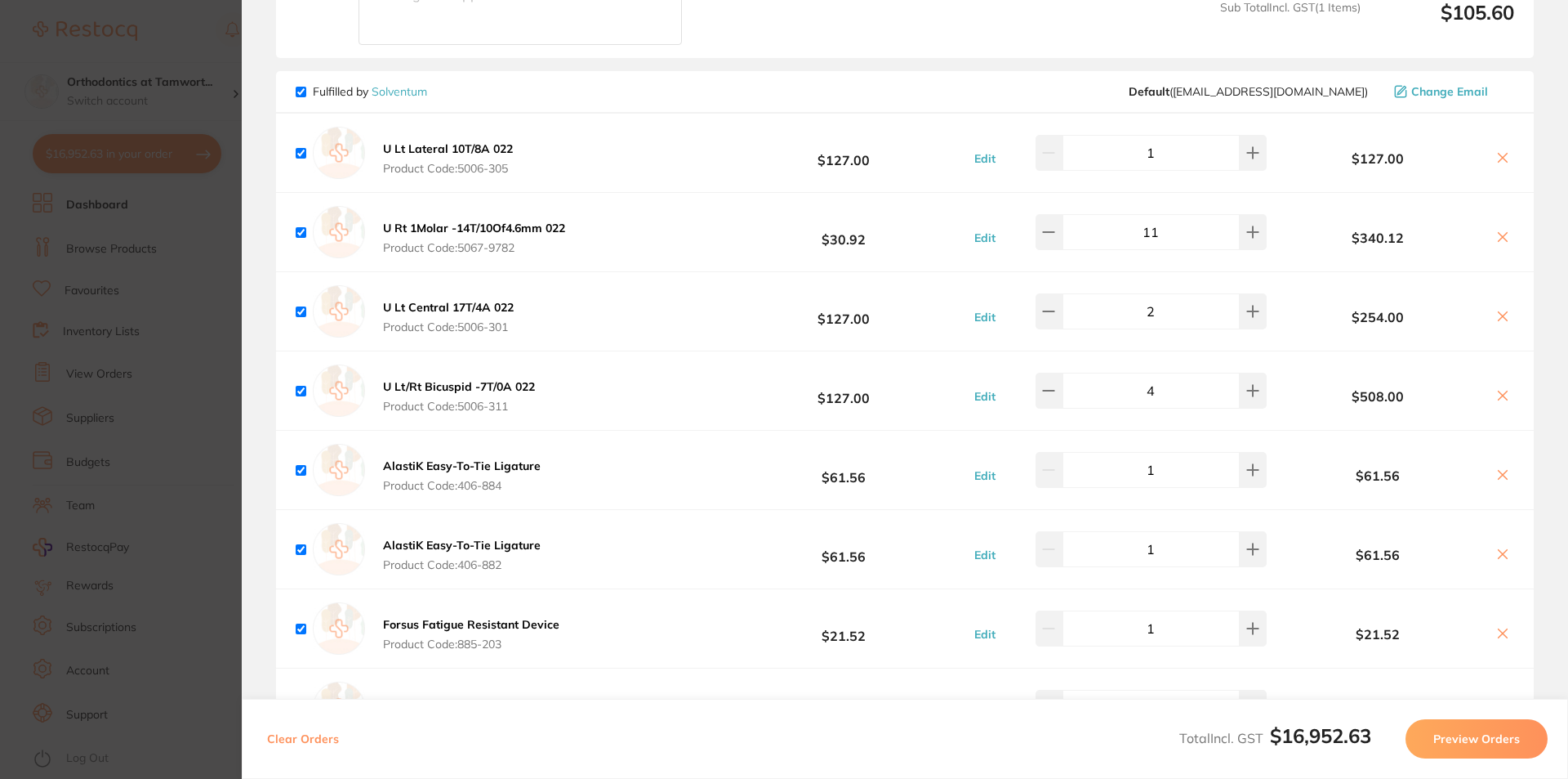
click at [132, 417] on section "Update RRP Set your pre negotiated price for this item. Item Agreed RRP (excl. …" at bounding box center [784, 389] width 1568 height 779
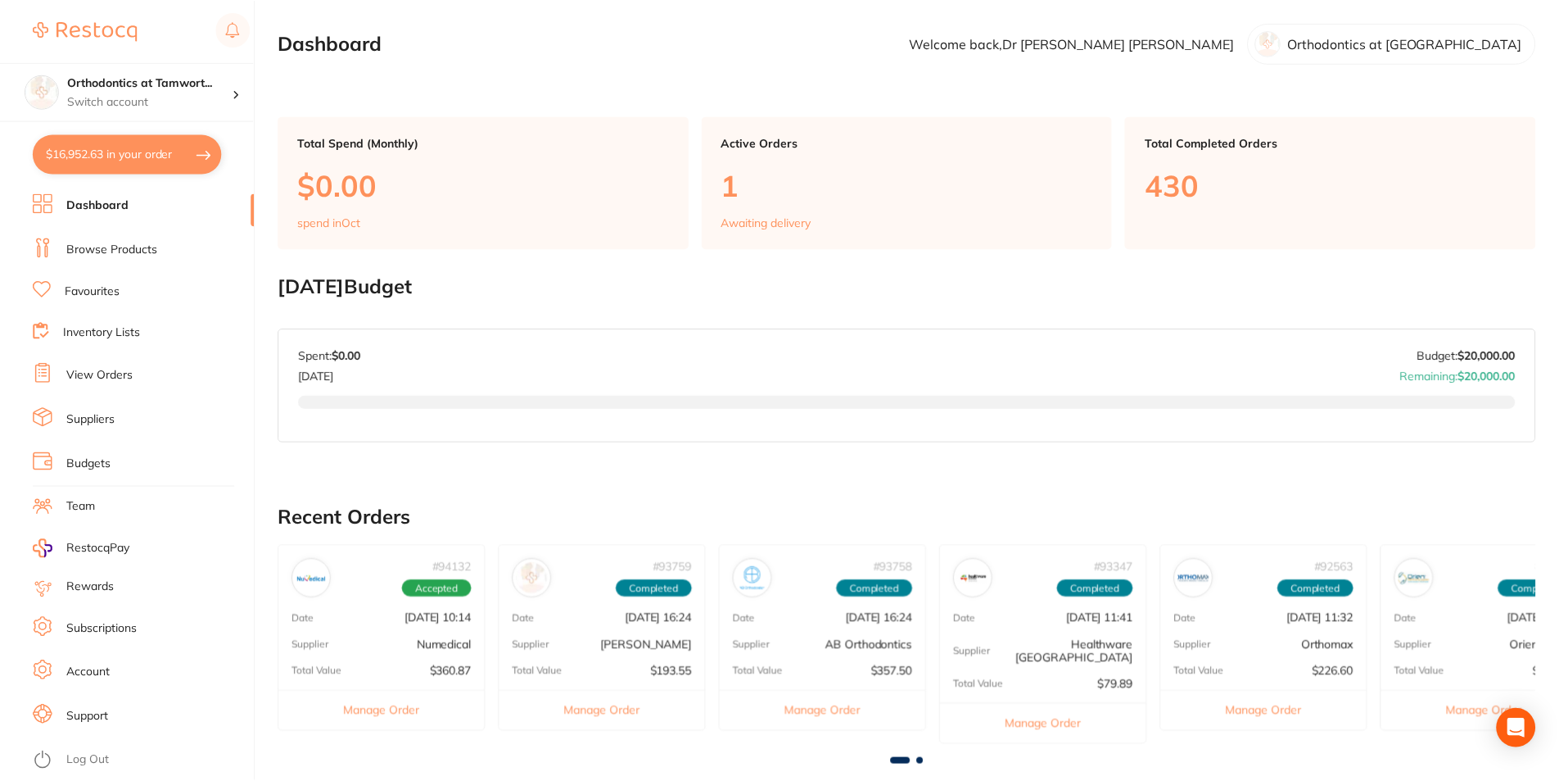
scroll to position [8, 0]
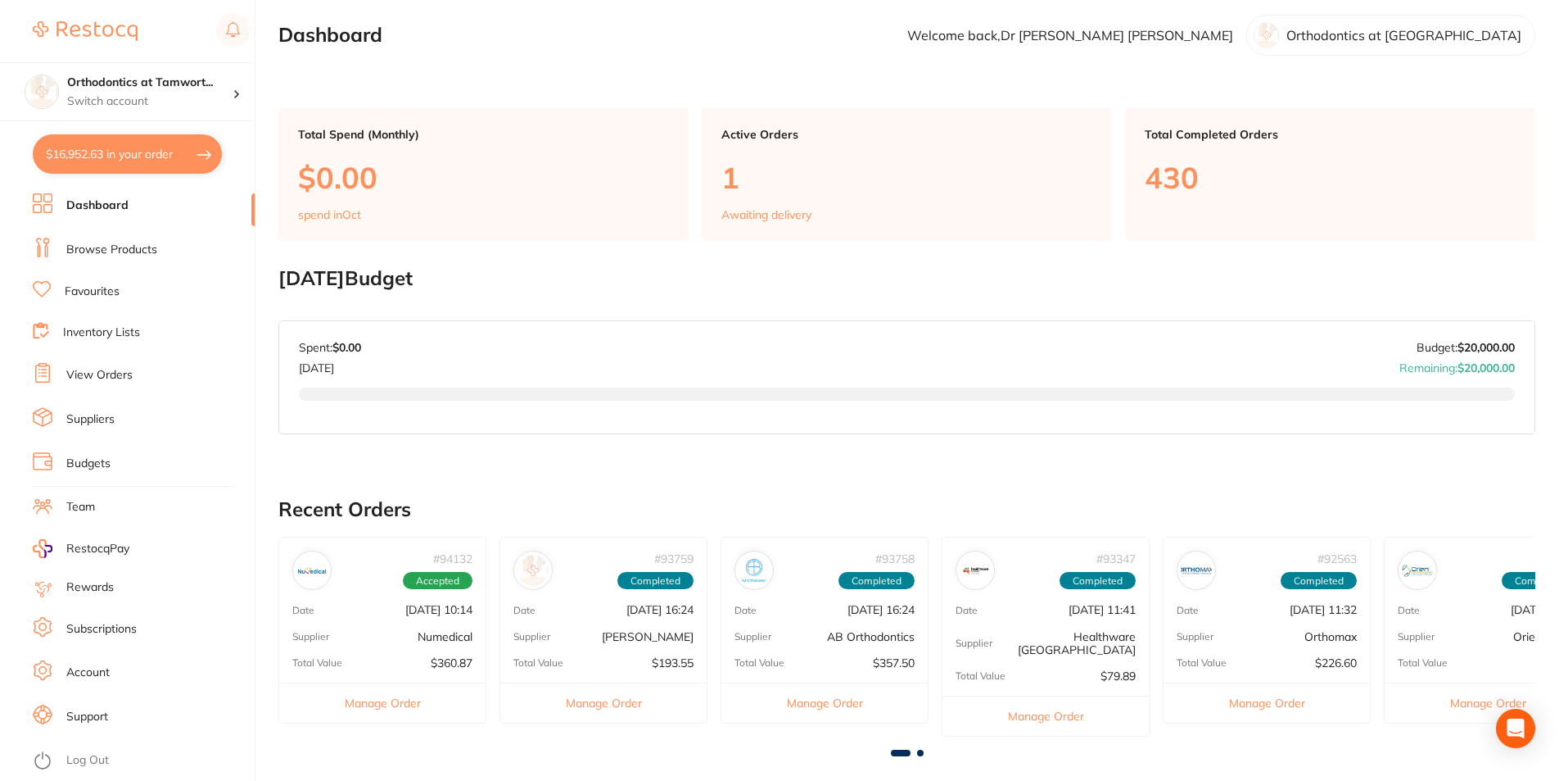
click at [118, 248] on link "Browse Products" at bounding box center [112, 249] width 91 height 16
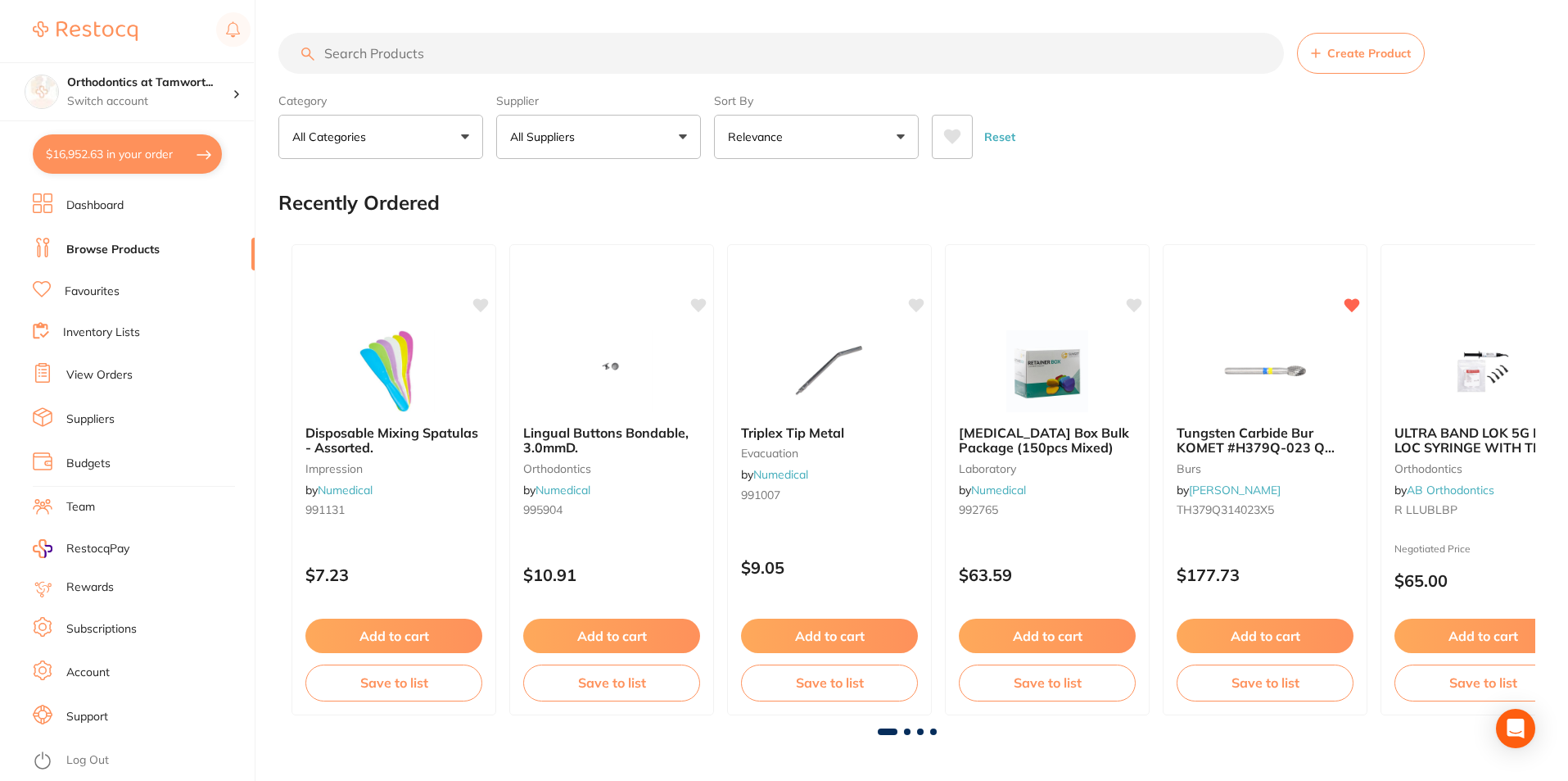
click at [421, 57] on input "search" at bounding box center [781, 53] width 1005 height 41
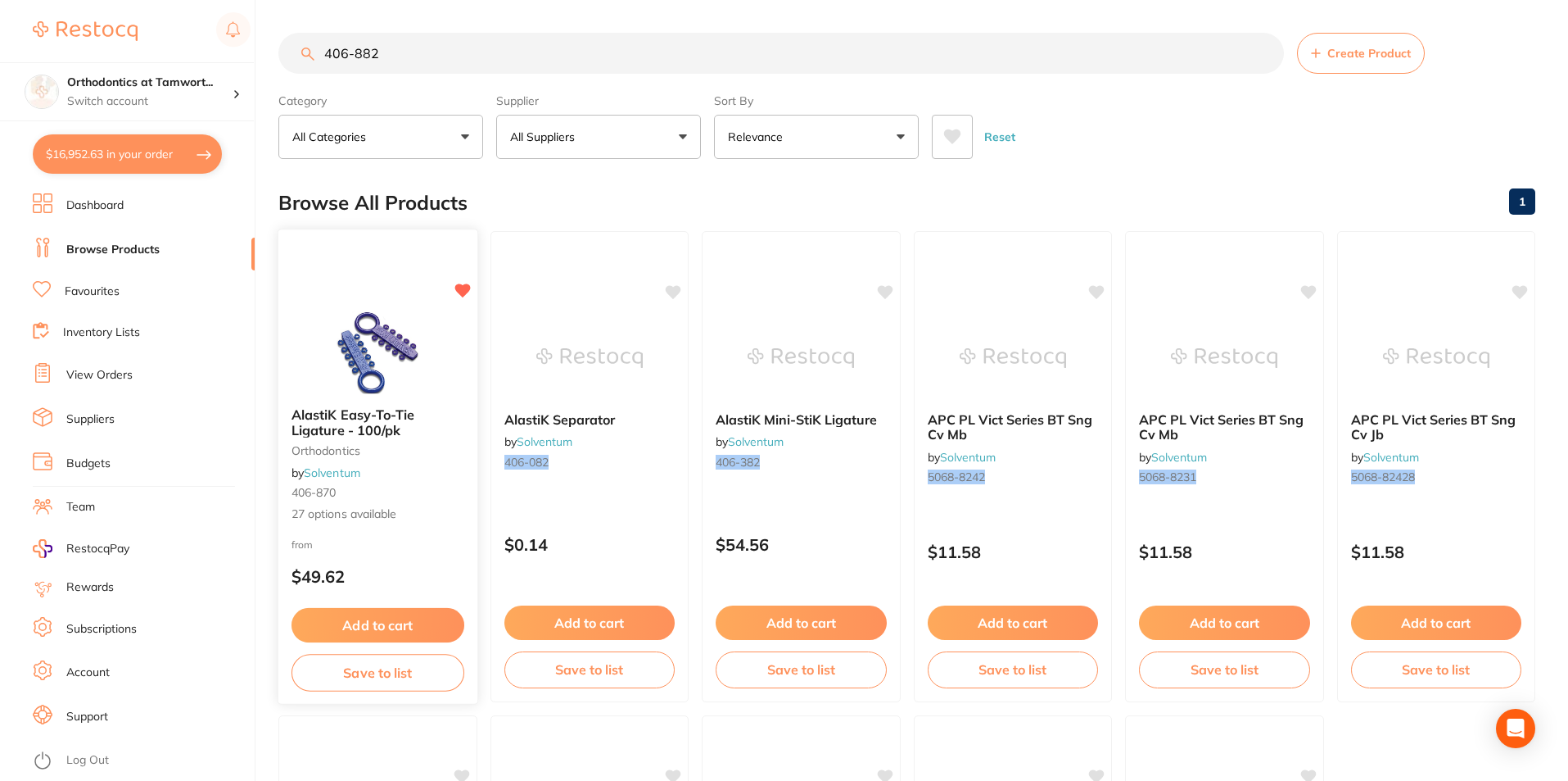
type input "406-882"
click at [397, 483] on div "AlastiK Easy-To-Tie Ligature - 100/pk orthodontics by Solventum 406-870 27 opti…" at bounding box center [378, 465] width 199 height 142
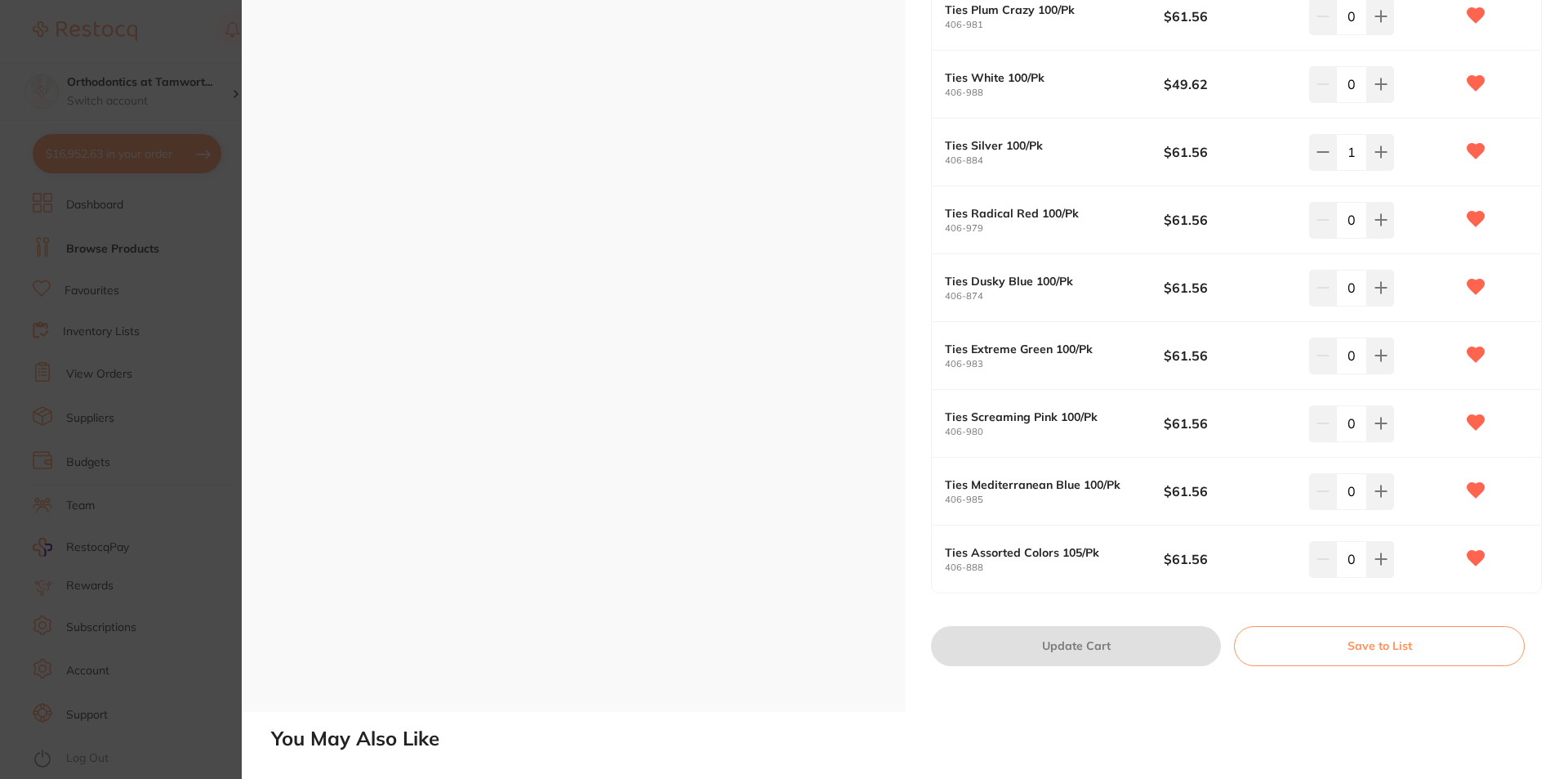
scroll to position [1634, 0]
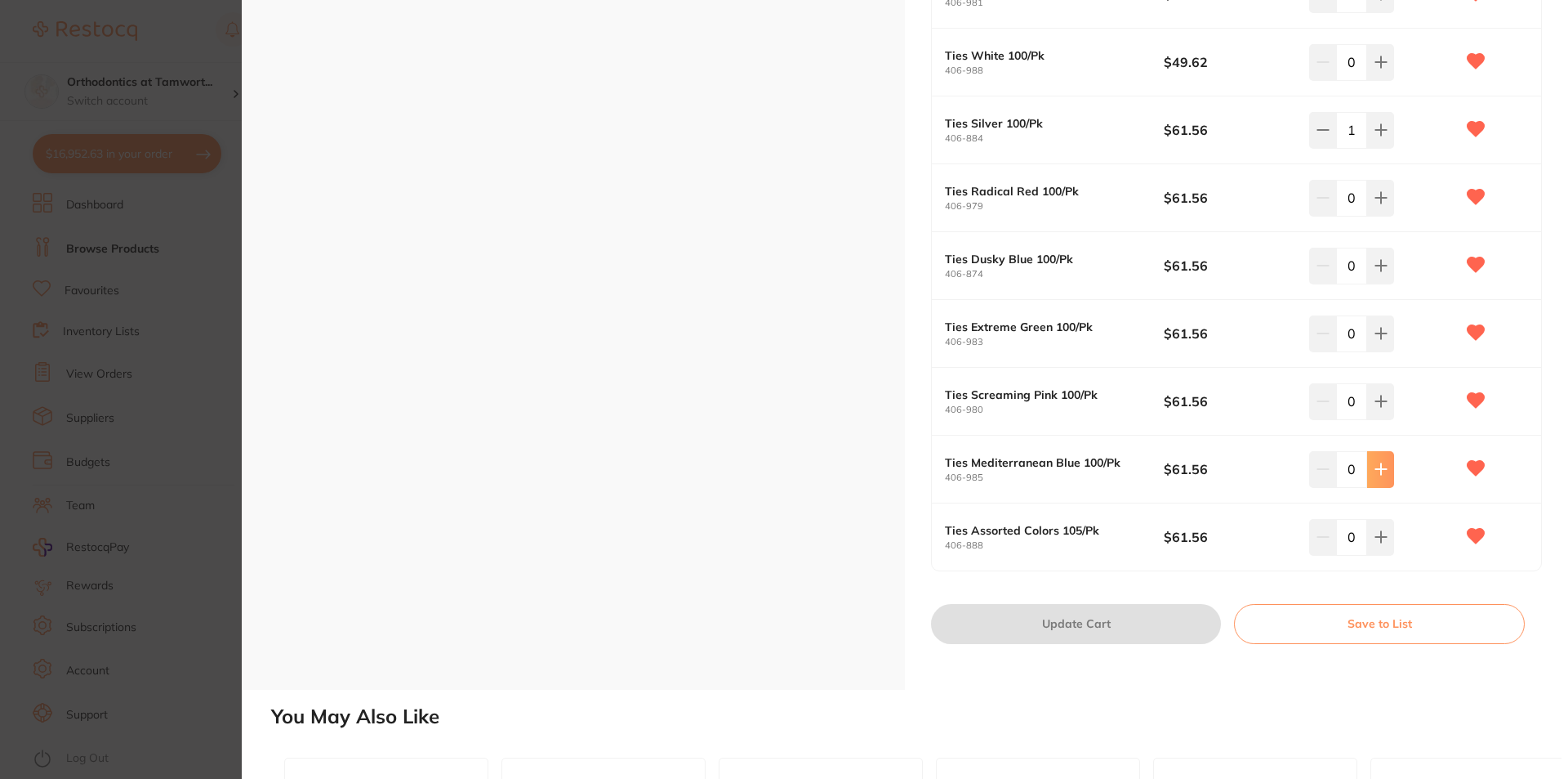
drag, startPoint x: 1397, startPoint y: 477, endPoint x: 1371, endPoint y: 480, distance: 26.2
click at [1395, 478] on div "0" at bounding box center [1382, 469] width 146 height 36
click at [1371, 480] on button at bounding box center [1381, 469] width 27 height 36
type input "2"
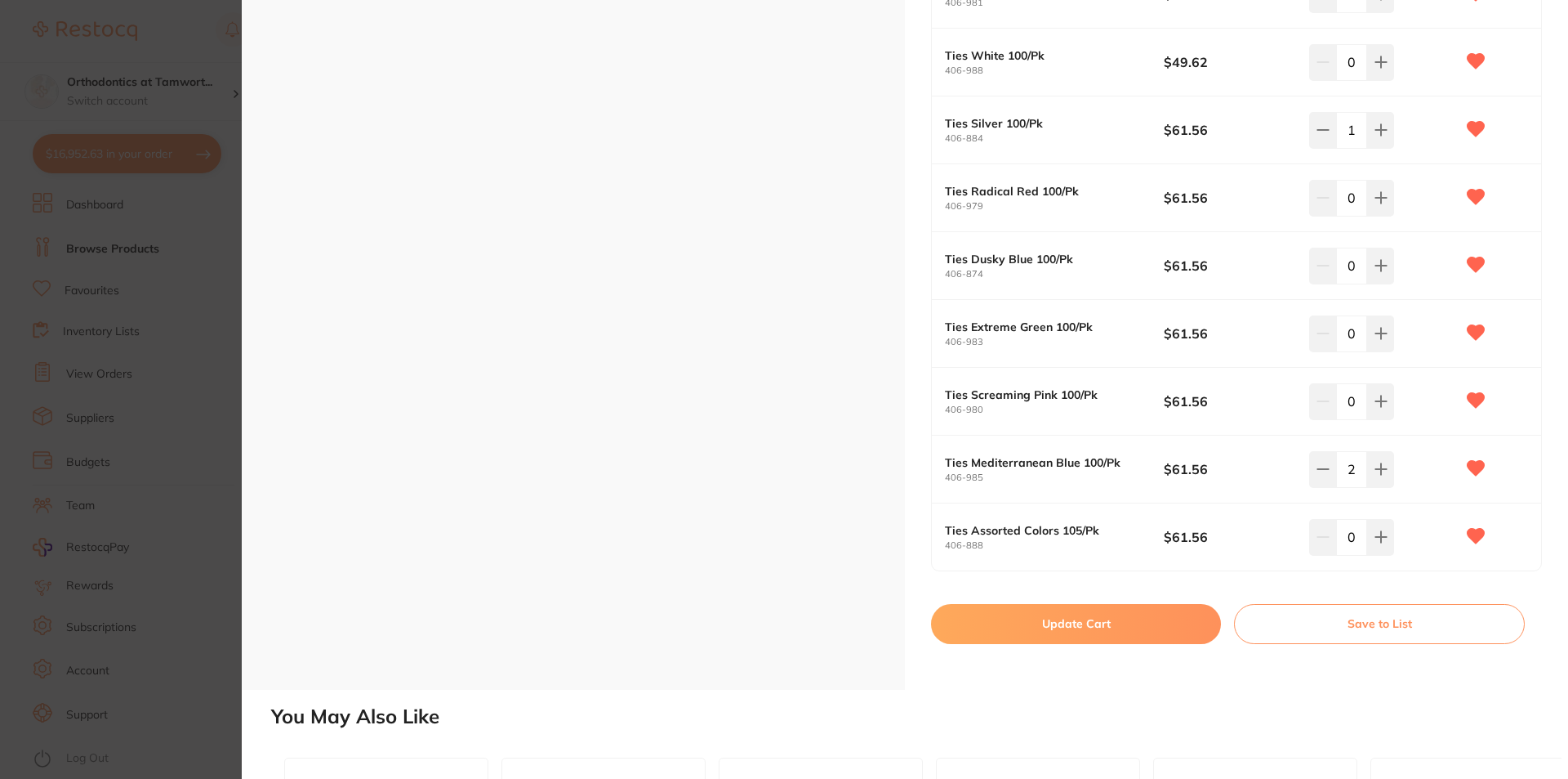
click at [1147, 629] on button "Update Cart" at bounding box center [1076, 624] width 290 height 39
checkbox input "false"
